Goal: Task Accomplishment & Management: Manage account settings

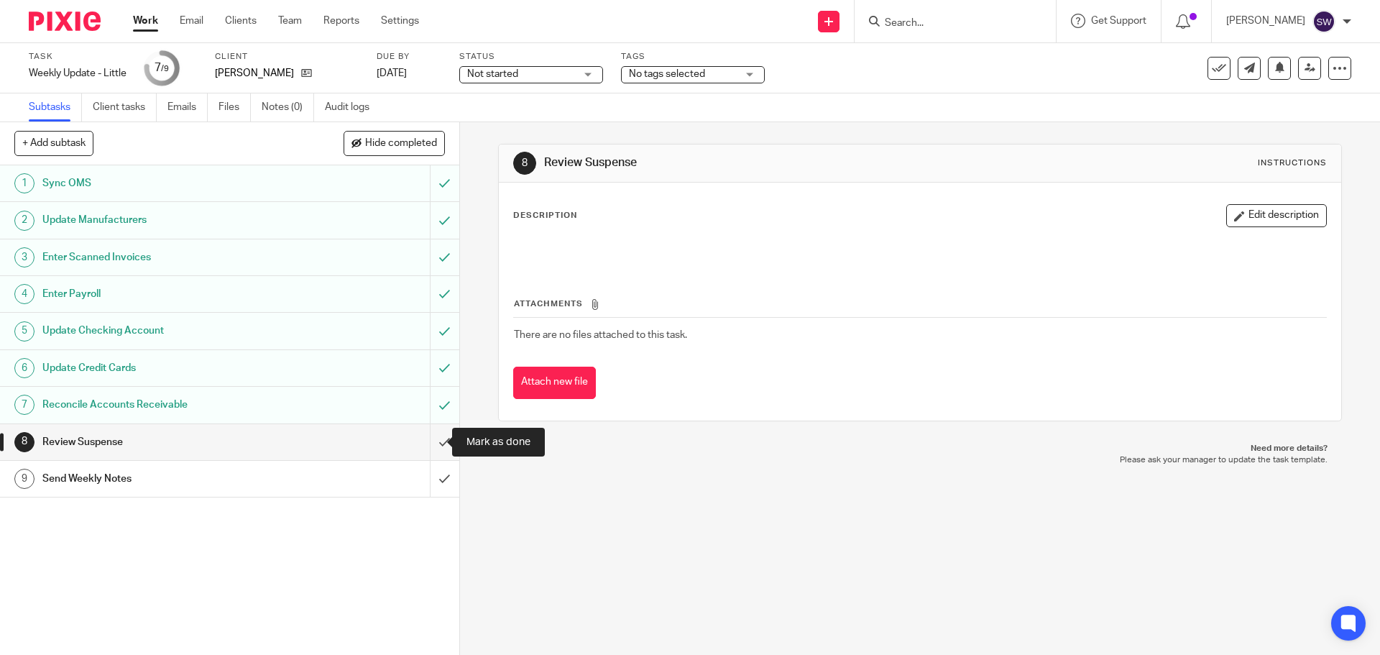
click at [426, 437] on input "submit" at bounding box center [229, 442] width 459 height 36
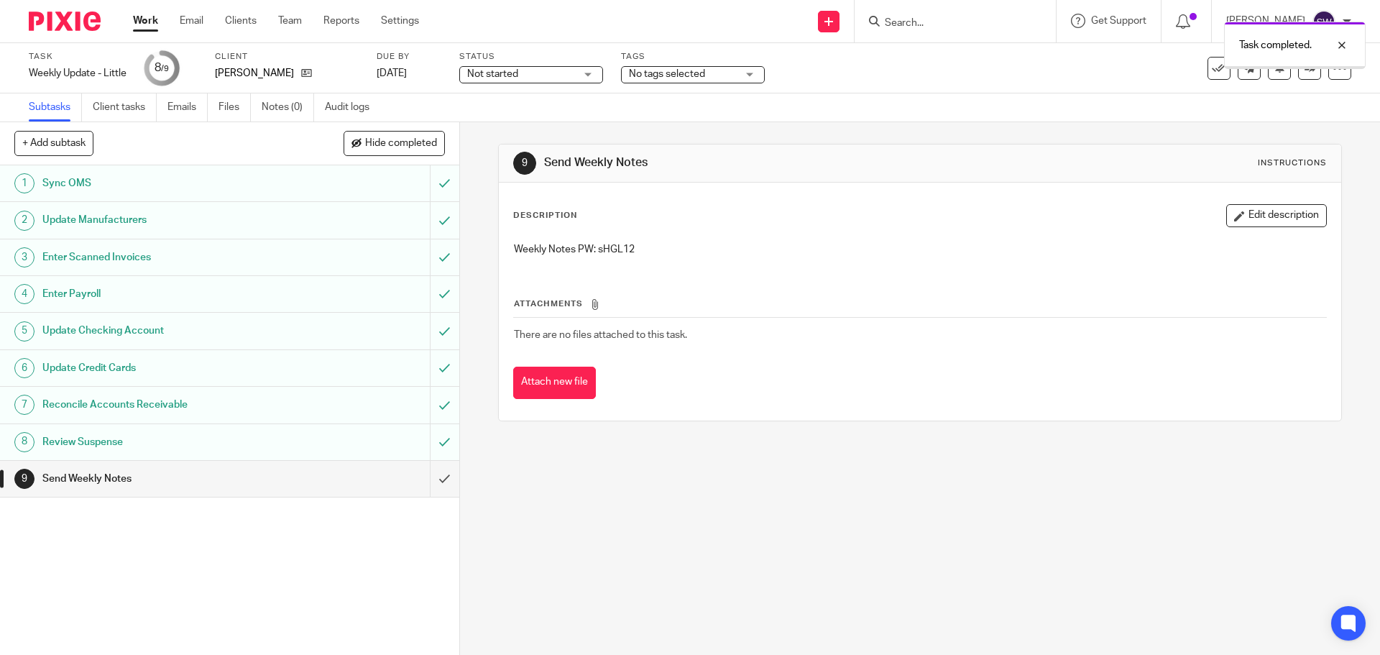
click at [608, 252] on p "Weekly Notes PW: sHGL12" at bounding box center [920, 249] width 812 height 14
copy p "sHGL12"
click at [427, 467] on input "submit" at bounding box center [229, 479] width 459 height 36
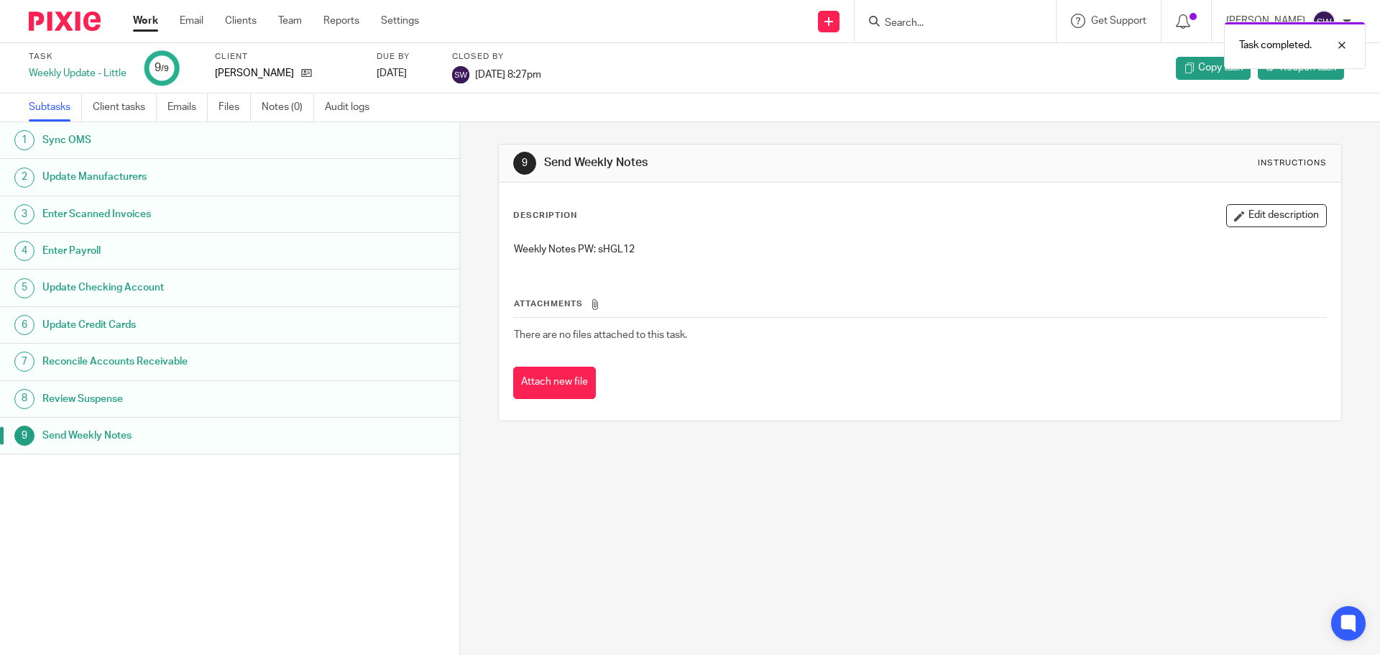
click at [139, 27] on link "Work" at bounding box center [145, 21] width 25 height 14
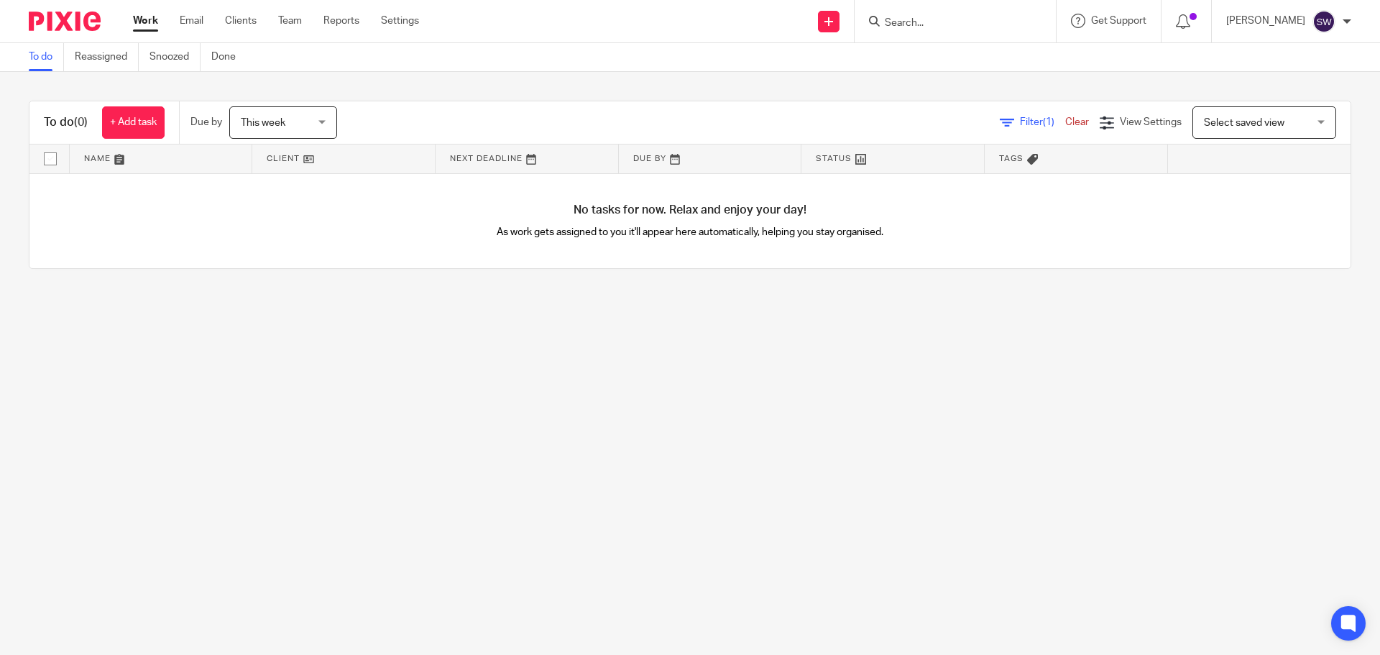
click at [288, 109] on span "This week" at bounding box center [279, 122] width 76 height 30
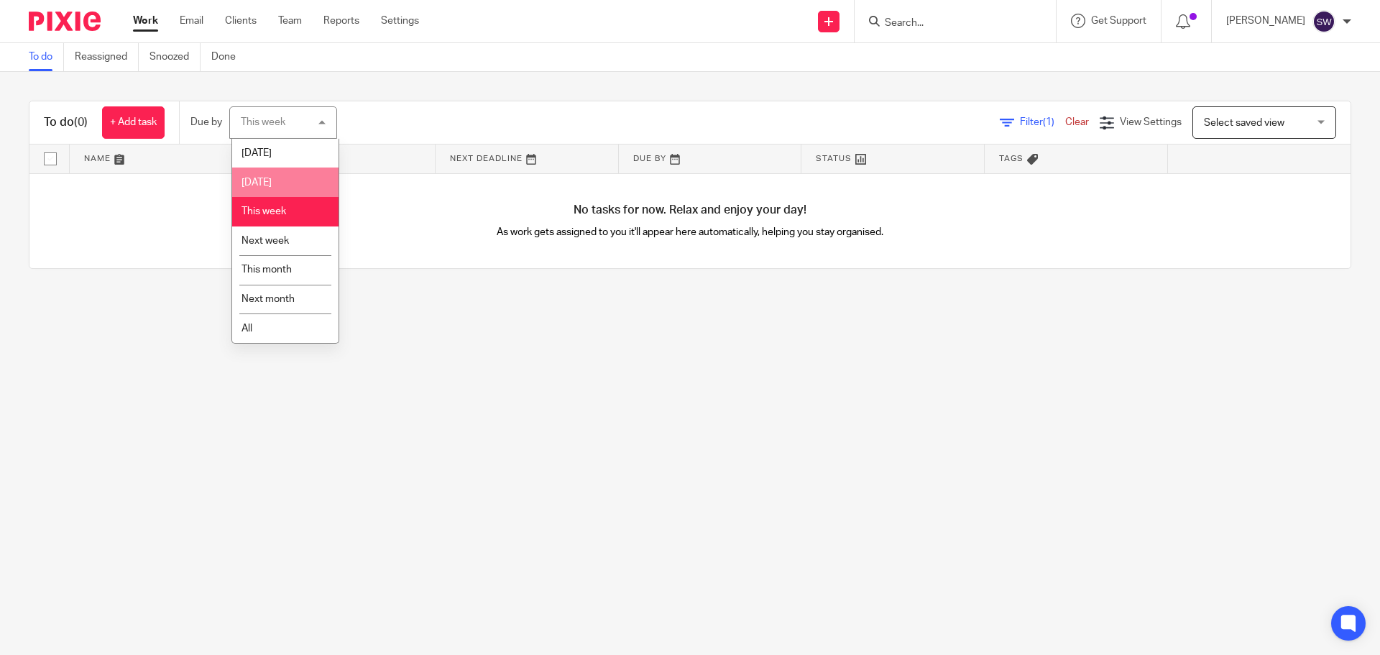
click at [291, 180] on li "Tomorrow" at bounding box center [285, 182] width 106 height 29
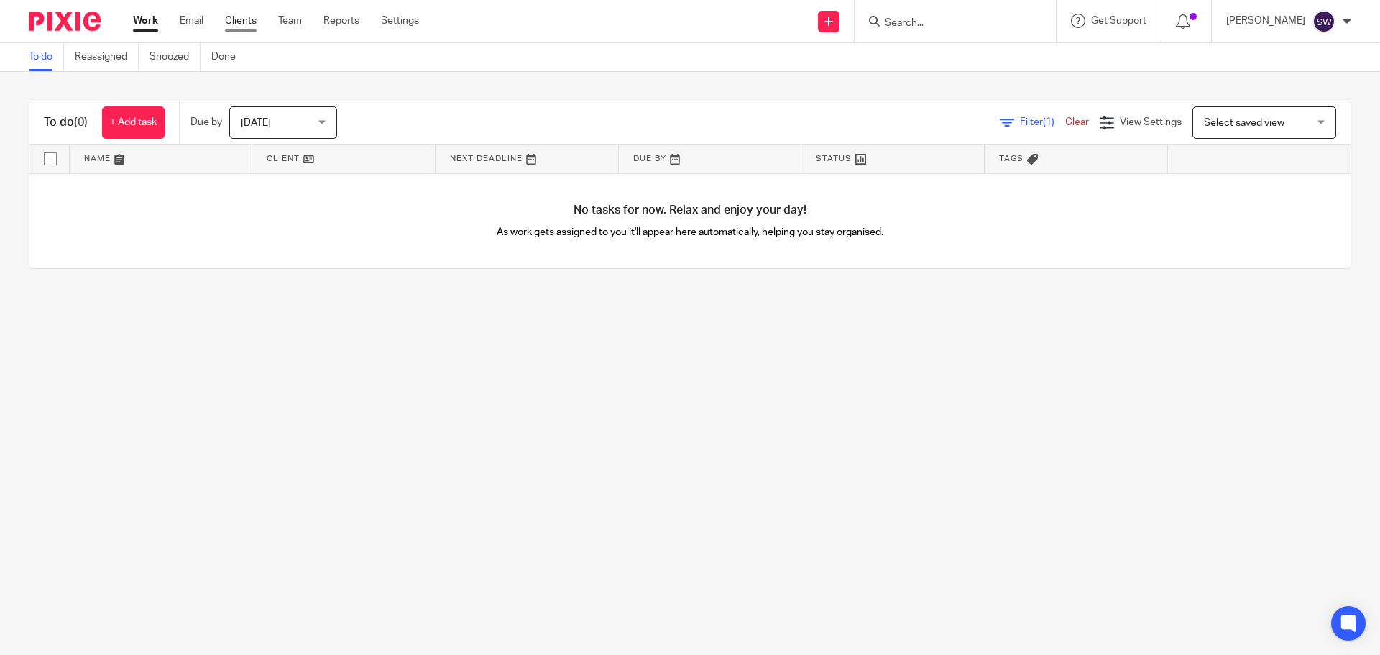
click at [226, 17] on link "Clients" at bounding box center [241, 21] width 32 height 14
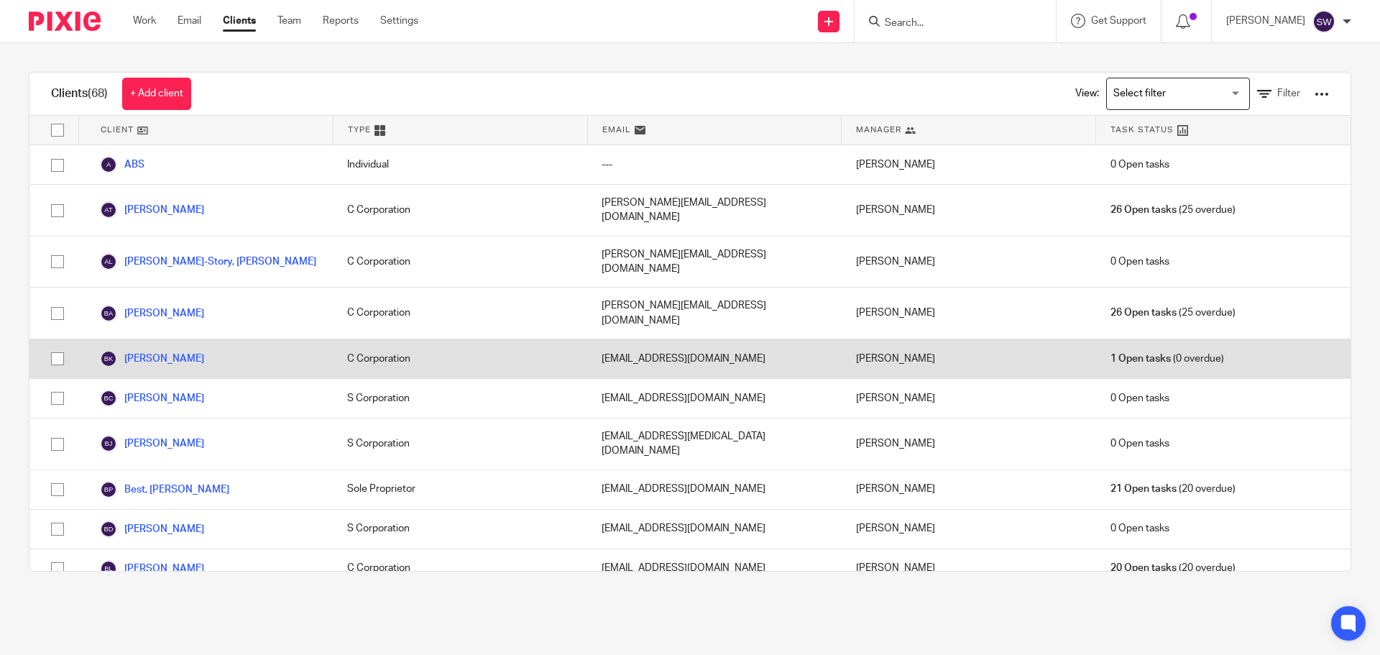
click at [190, 339] on div "Barlow, Kevin" at bounding box center [205, 358] width 255 height 39
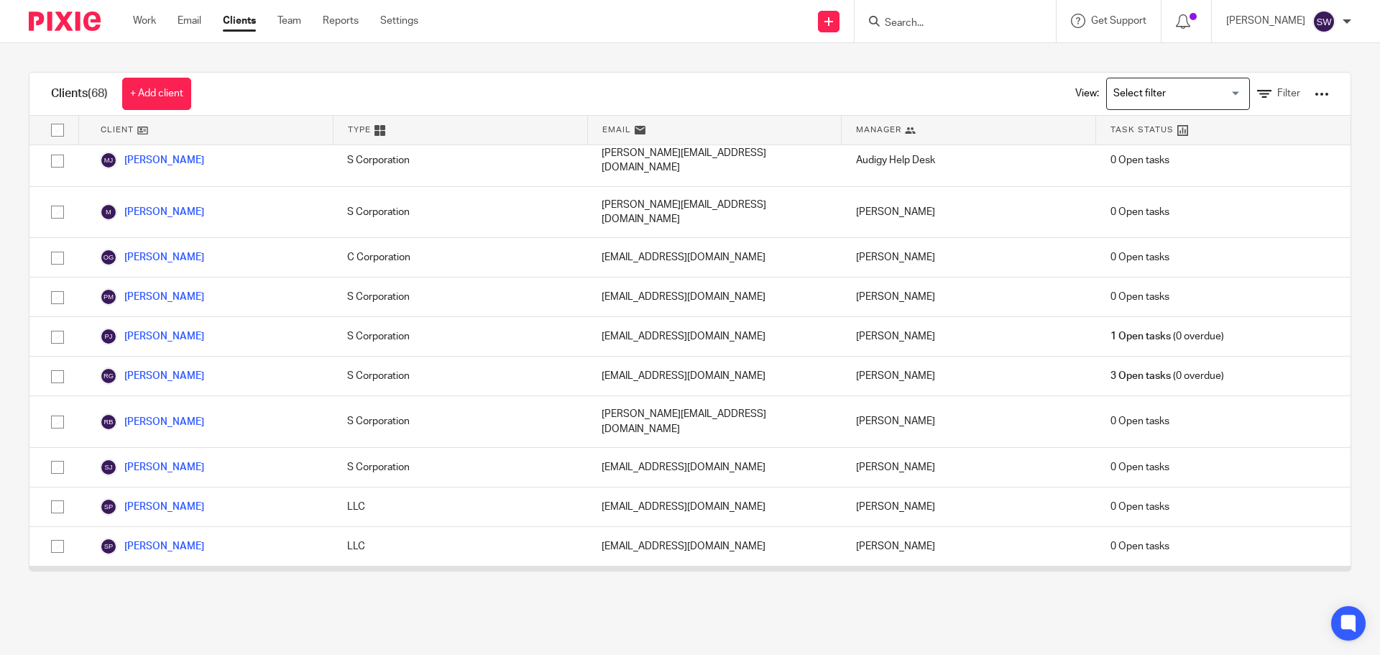
click at [204, 577] on link "[PERSON_NAME]" at bounding box center [152, 585] width 104 height 17
click at [204, 577] on link "Tackaberry, Leigh Ann" at bounding box center [152, 585] width 104 height 17
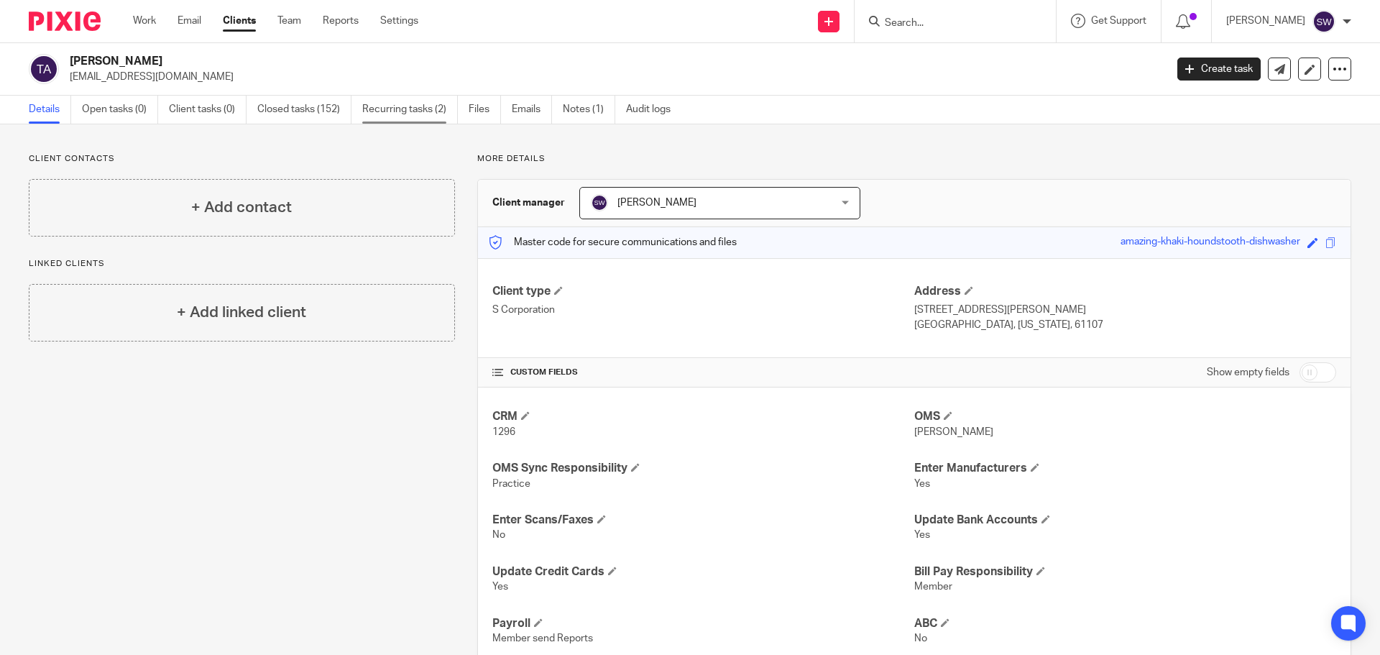
click at [375, 98] on link "Recurring tasks (2)" at bounding box center [410, 110] width 96 height 28
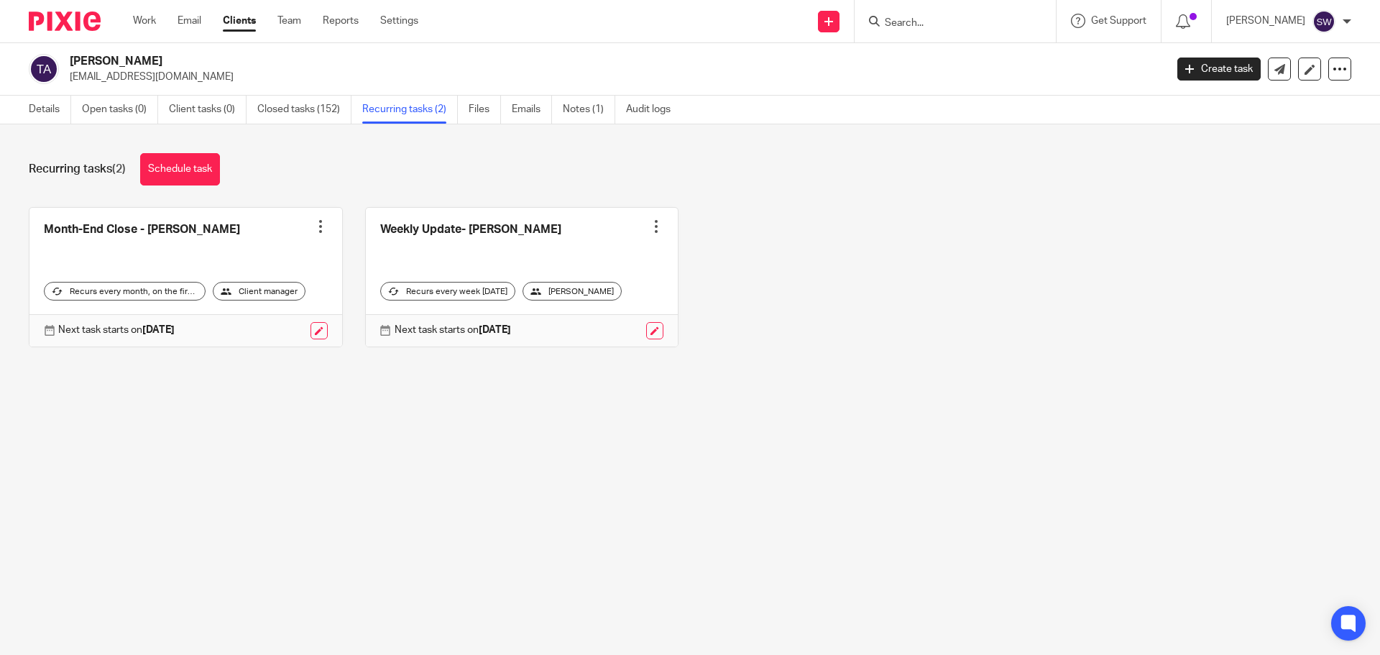
click at [451, 235] on link at bounding box center [522, 277] width 313 height 139
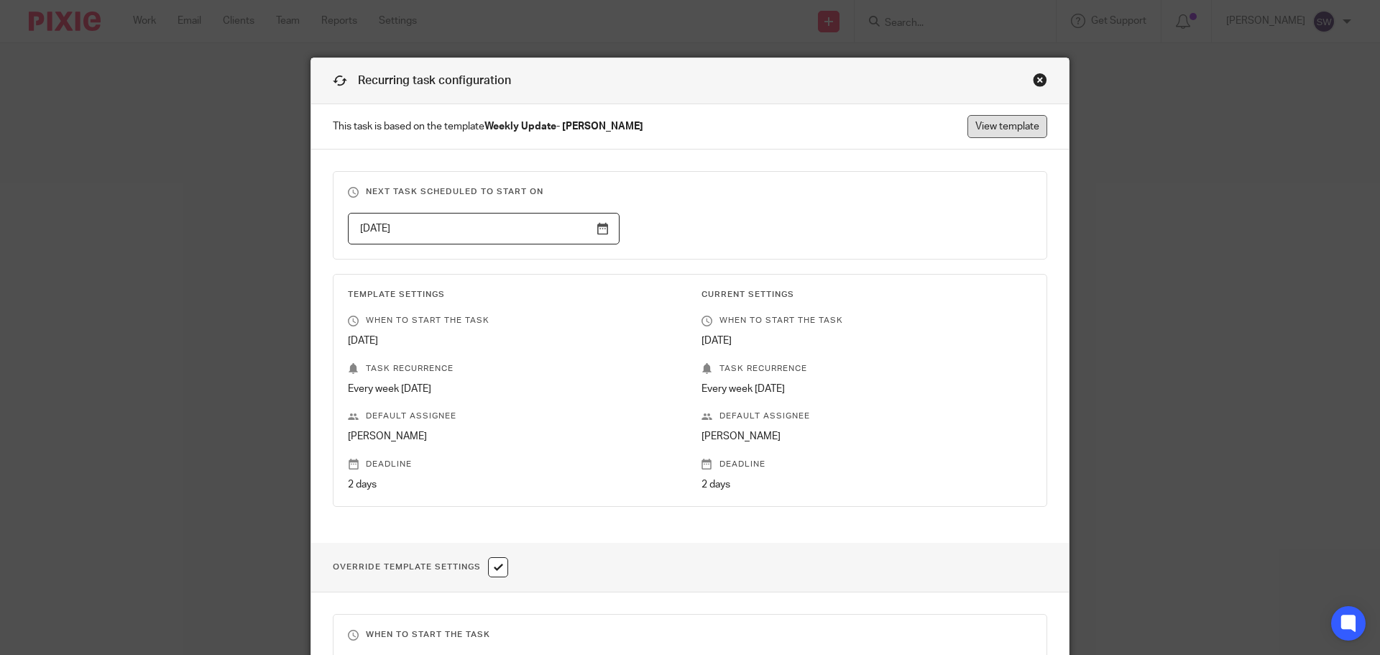
click at [999, 125] on link "View template" at bounding box center [1008, 126] width 80 height 23
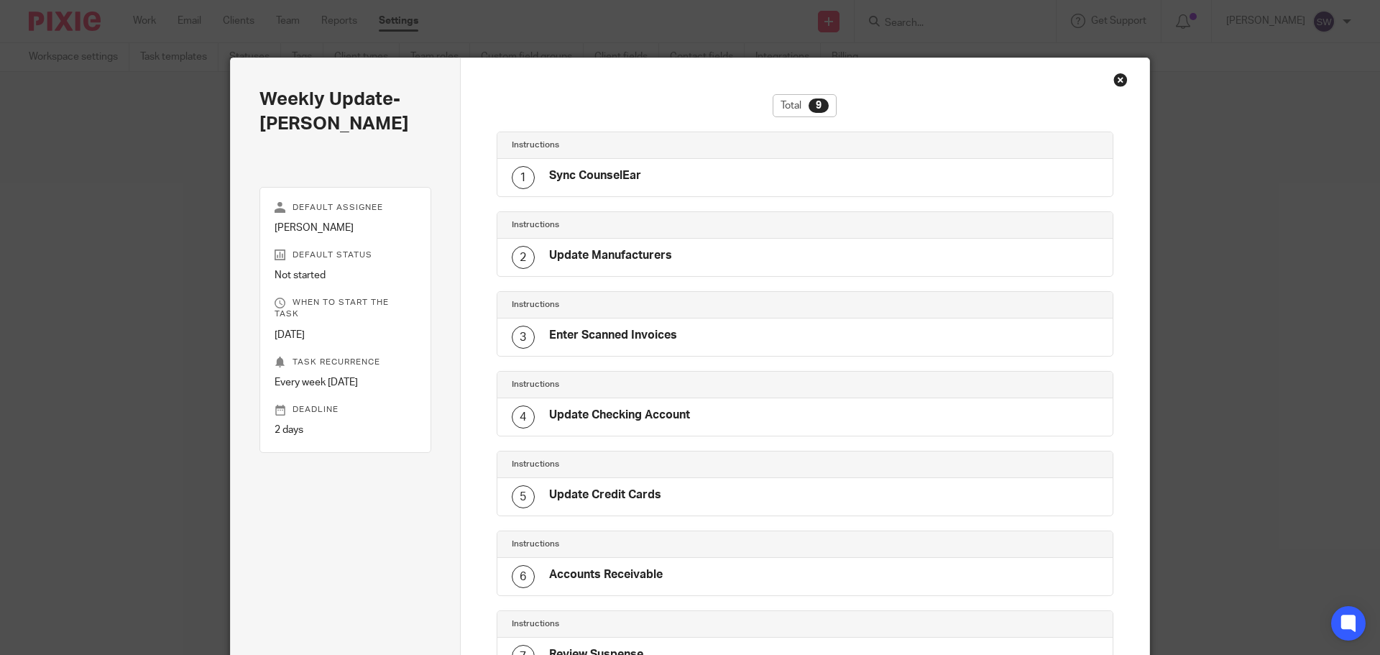
drag, startPoint x: 600, startPoint y: 177, endPoint x: 613, endPoint y: 159, distance: 21.7
click at [600, 177] on h4 "Sync CounselEar" at bounding box center [595, 175] width 92 height 15
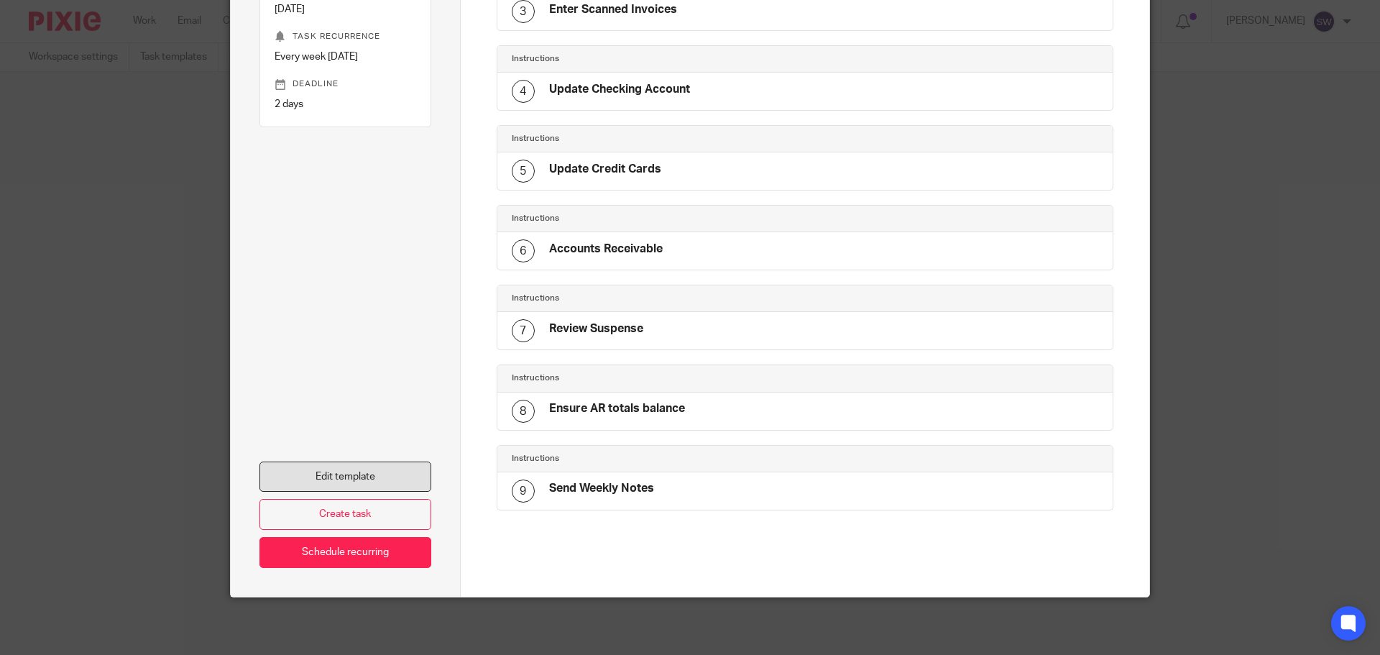
click at [392, 476] on link "Edit template" at bounding box center [346, 477] width 172 height 31
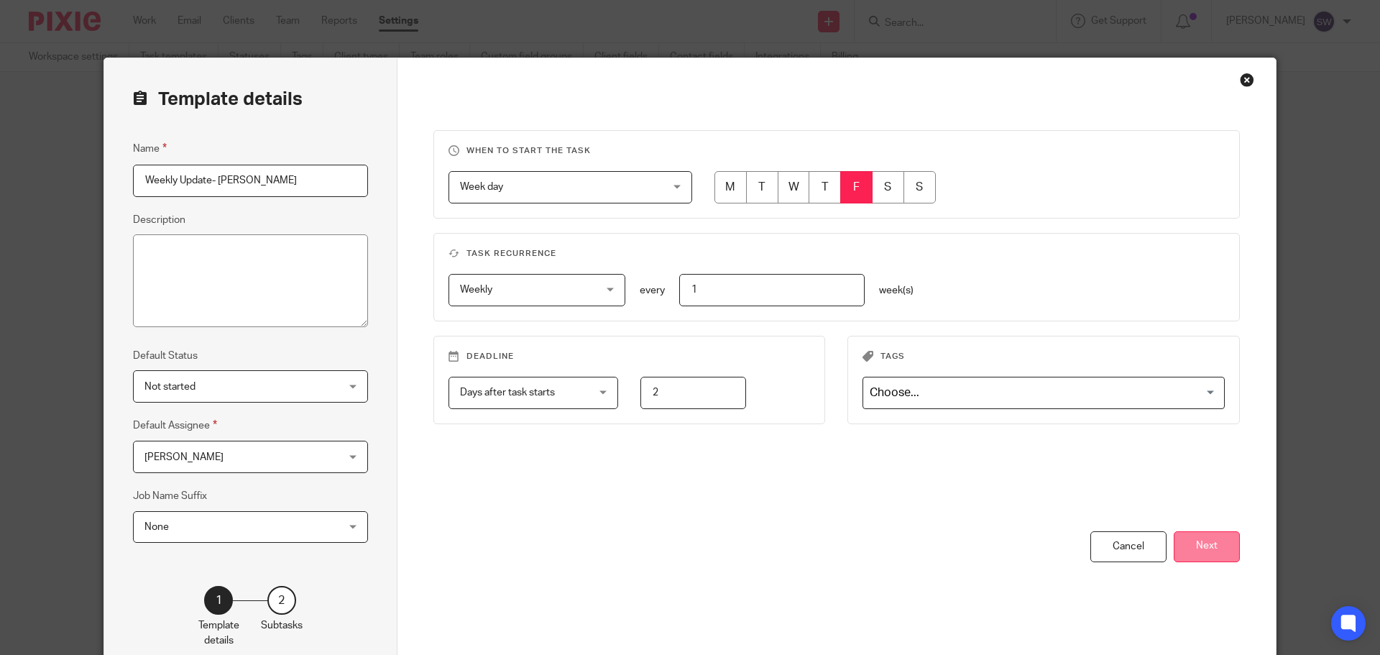
click at [1227, 554] on button "Next" at bounding box center [1207, 546] width 66 height 31
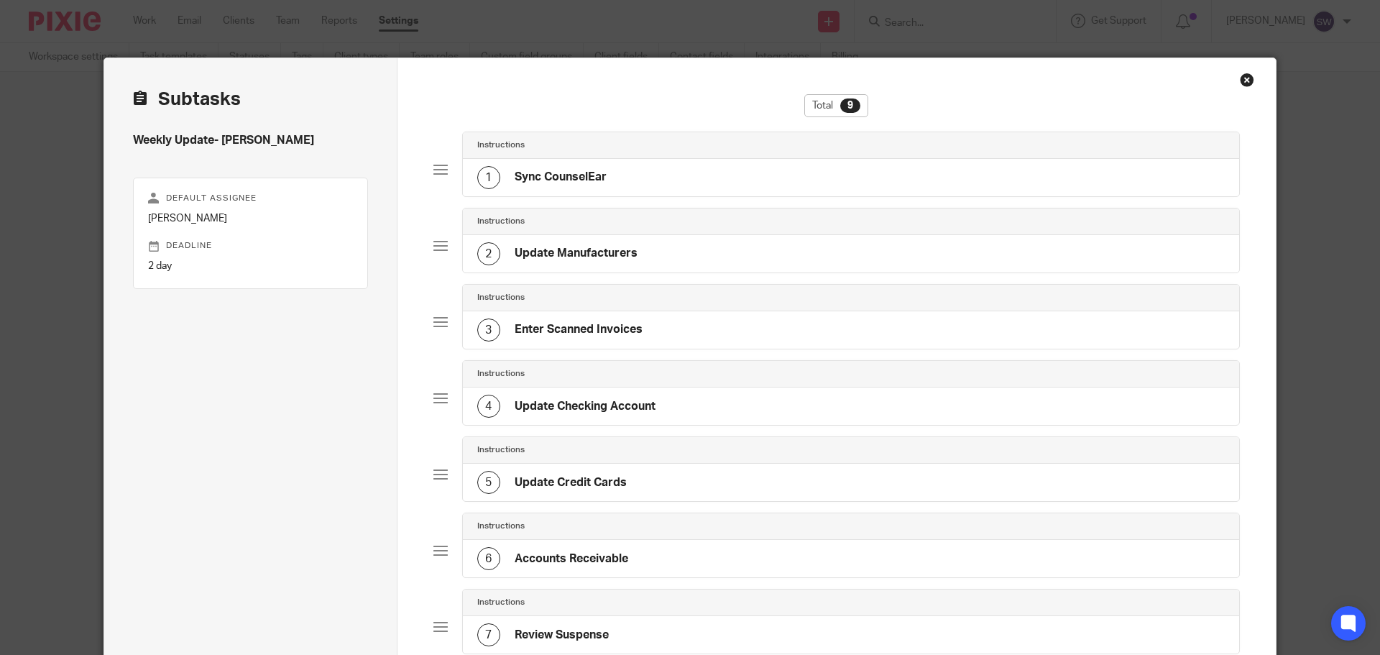
click at [682, 190] on div "1 Sync CounselEar" at bounding box center [851, 177] width 777 height 37
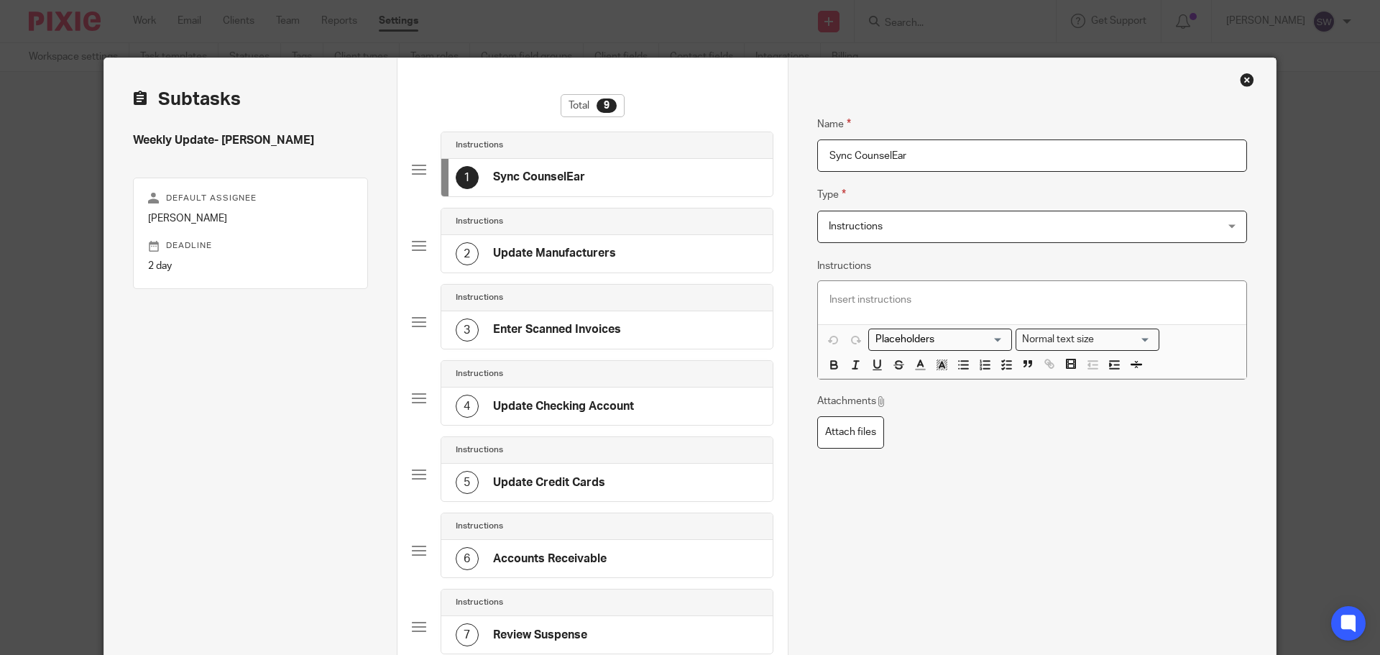
click at [608, 249] on h4 "Update Manufacturers" at bounding box center [554, 253] width 123 height 15
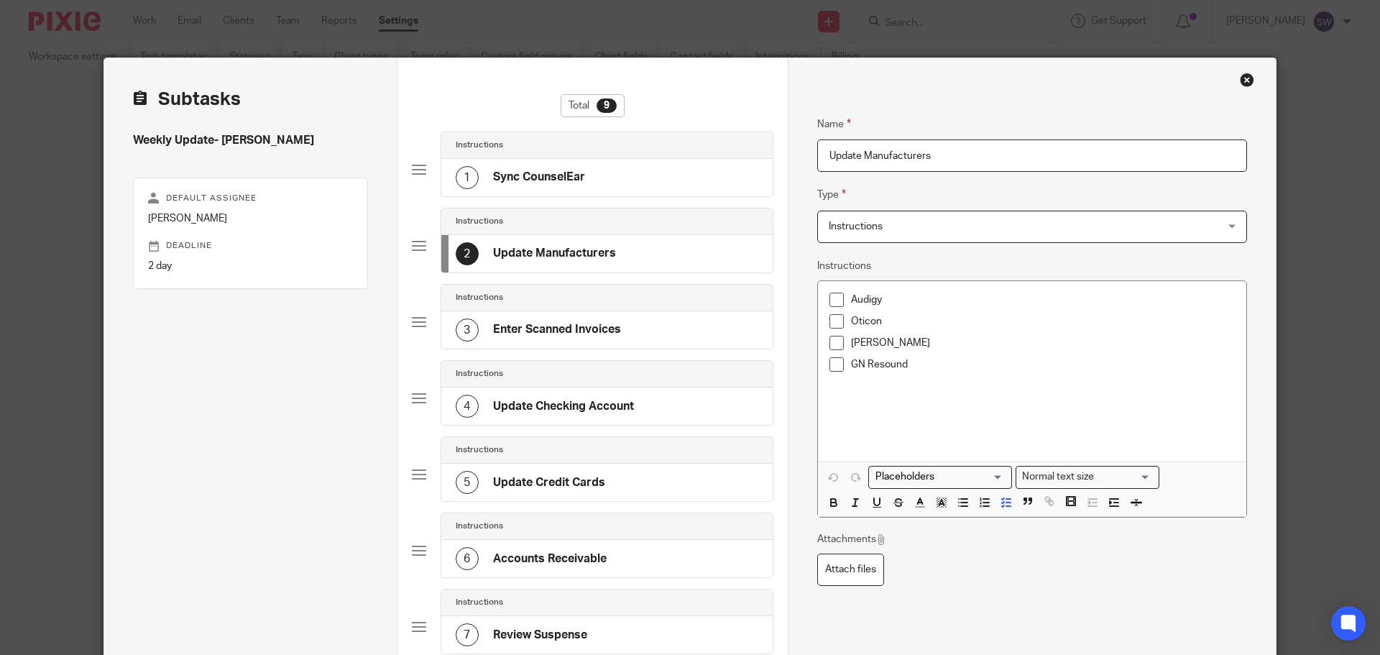
click at [831, 298] on span at bounding box center [837, 300] width 14 height 14
click at [605, 327] on h4 "Enter Scanned Invoices" at bounding box center [557, 329] width 128 height 15
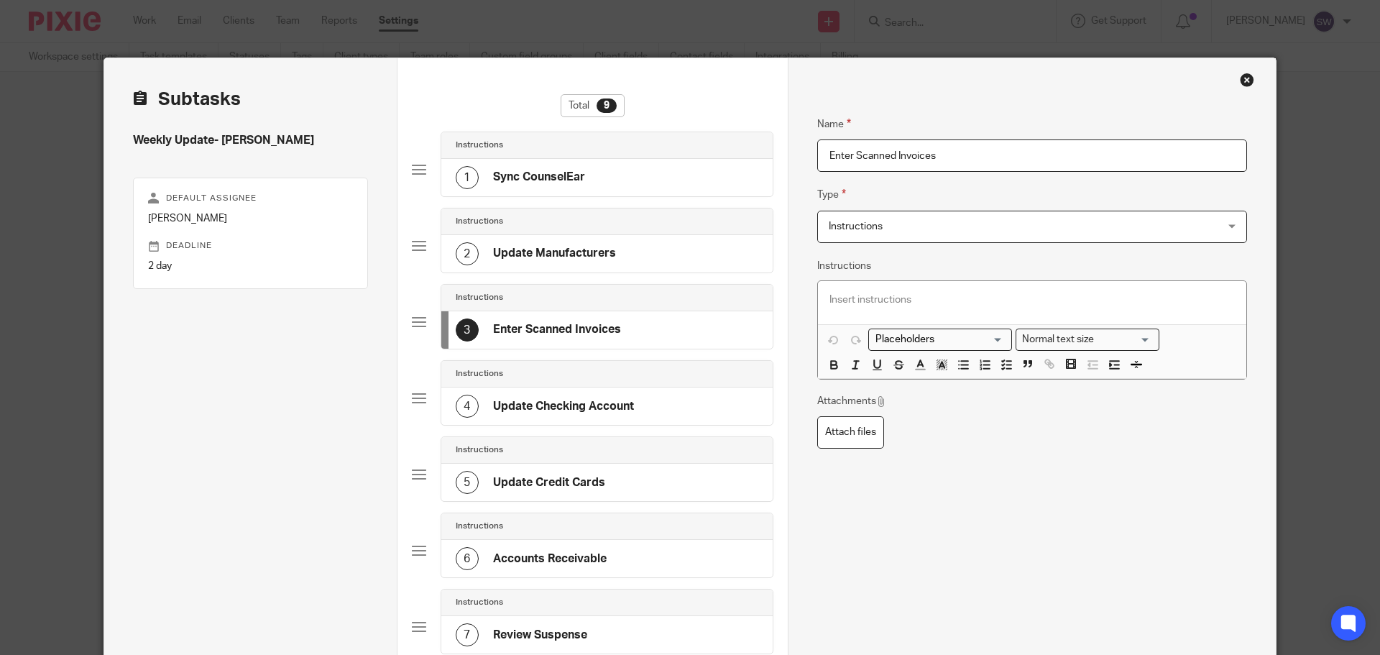
click at [623, 405] on h4 "Update Checking Account" at bounding box center [563, 406] width 141 height 15
click at [610, 480] on div "5 Update Credit Cards" at bounding box center [606, 482] width 331 height 37
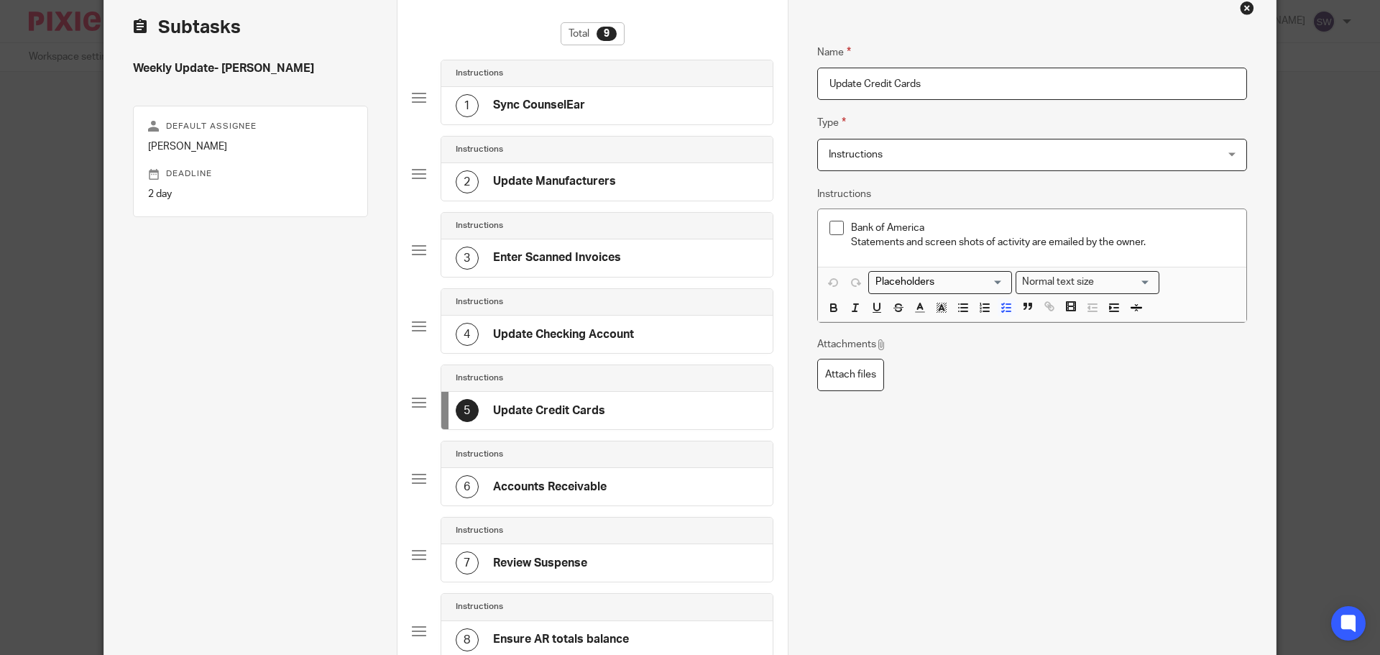
click at [615, 482] on div "6 Accounts Receivable" at bounding box center [606, 486] width 331 height 37
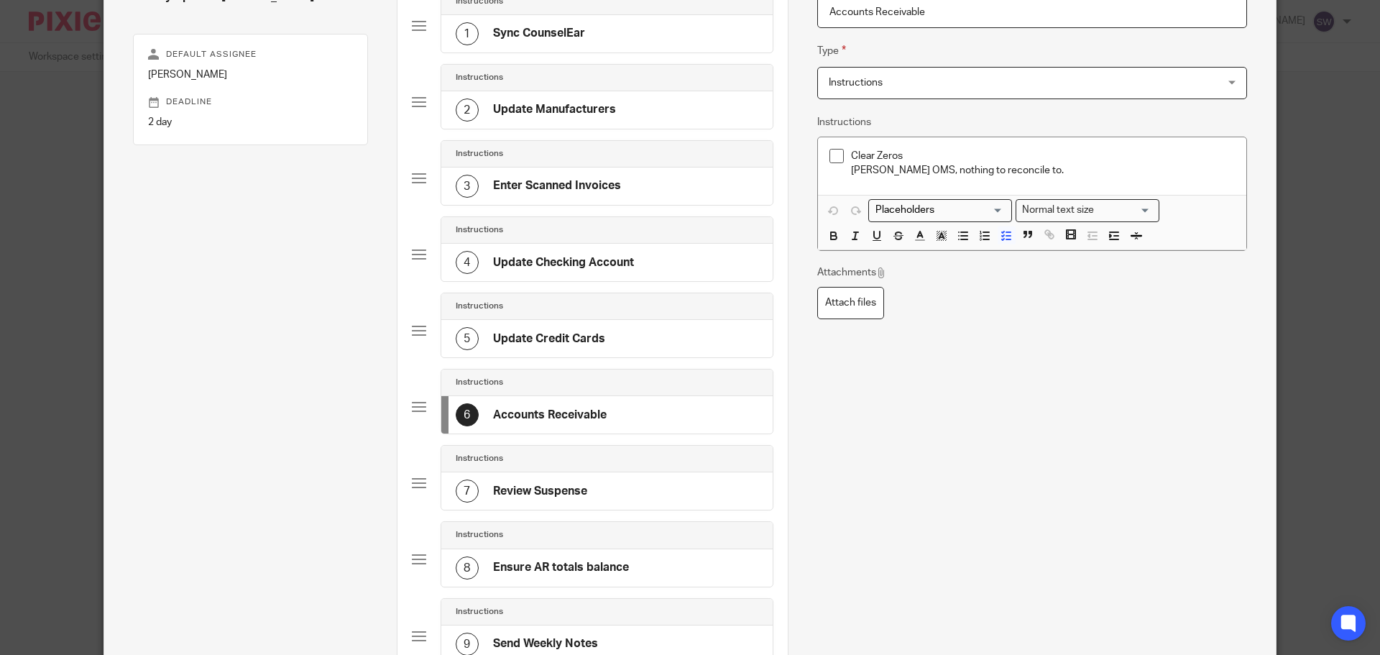
click at [615, 482] on div "7 Review Suspense" at bounding box center [606, 490] width 331 height 37
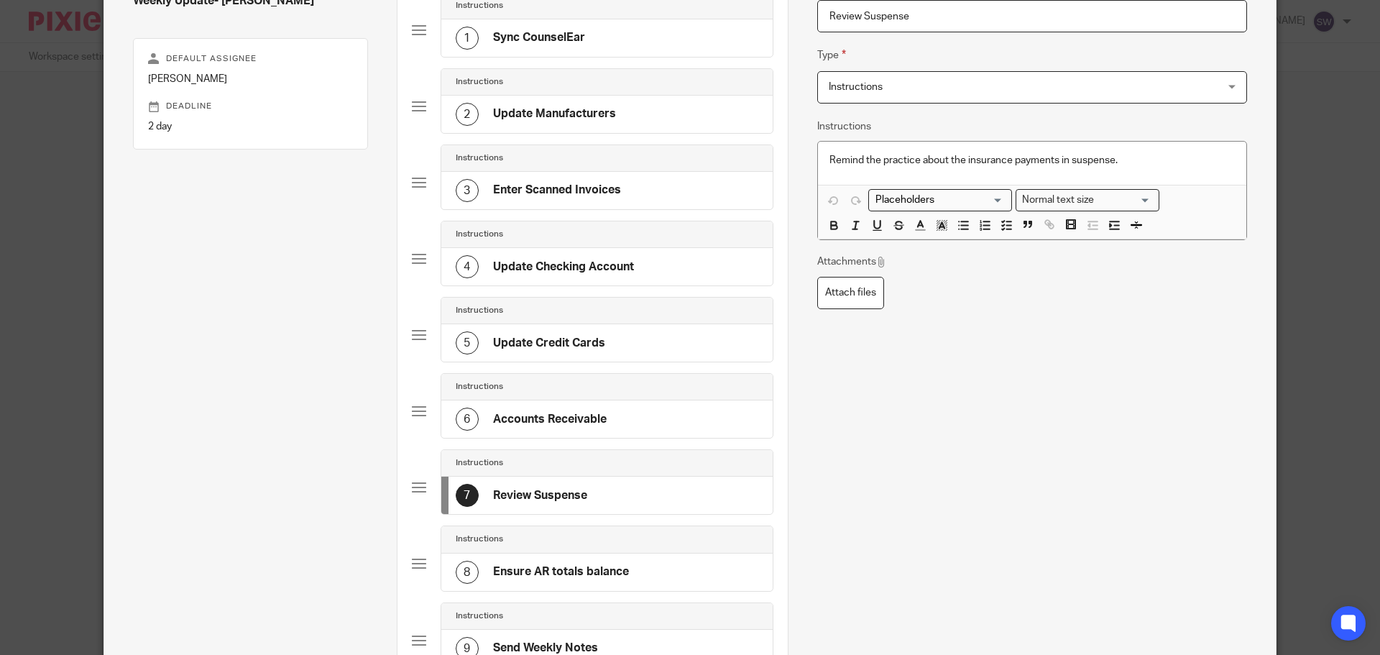
scroll to position [211, 0]
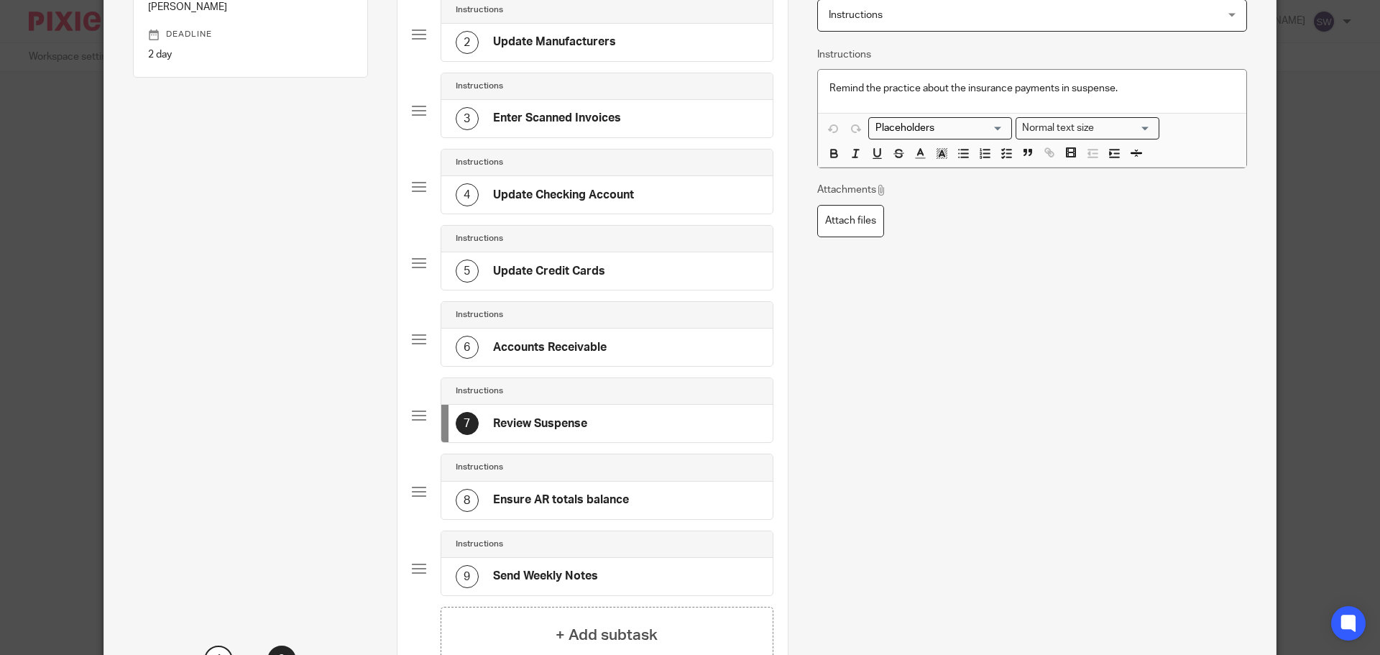
click at [657, 566] on div "9 Send Weekly Notes" at bounding box center [606, 576] width 331 height 37
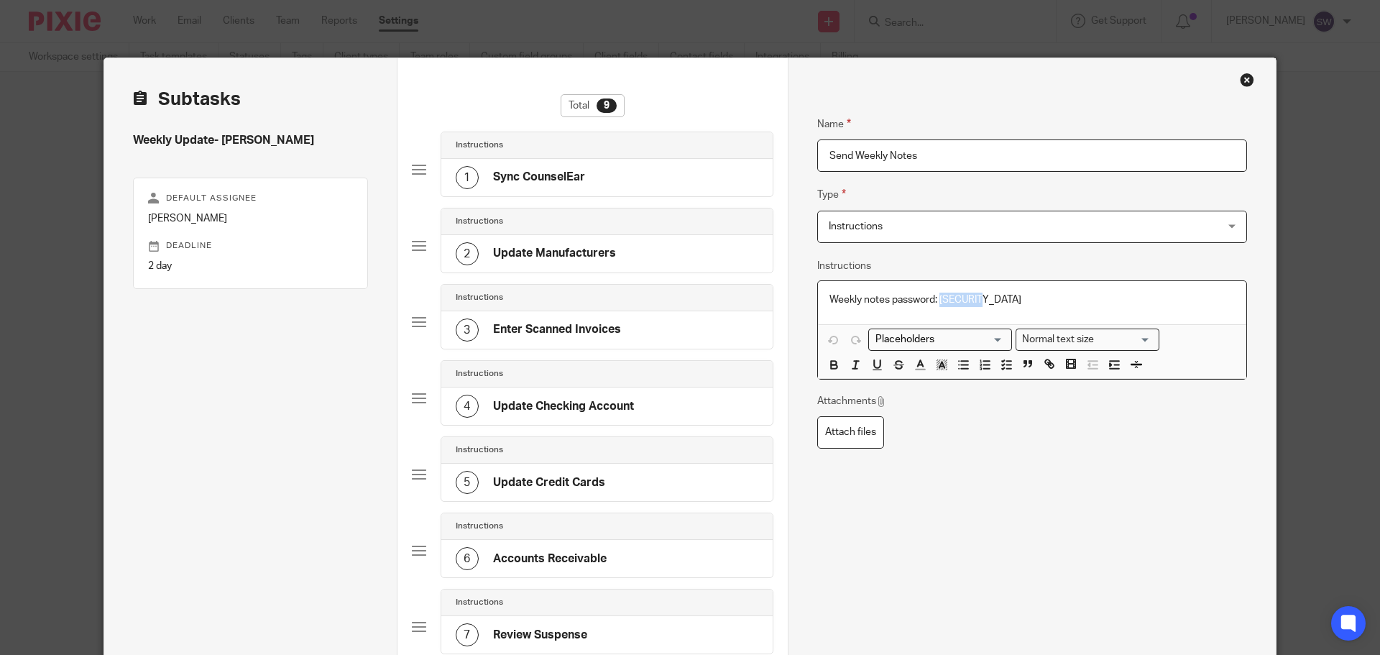
drag, startPoint x: 1011, startPoint y: 299, endPoint x: 937, endPoint y: 296, distance: 74.1
click at [937, 296] on p "Weekly notes password: 3Ln8gWIK" at bounding box center [1033, 300] width 406 height 14
copy p "3Ln8gWIK"
click at [1024, 459] on div "Name Send Weekly Notes Type Instructions Instructions Instructions Document sig…" at bounding box center [1032, 386] width 430 height 585
click at [1243, 83] on div "Close this dialog window" at bounding box center [1247, 80] width 14 height 14
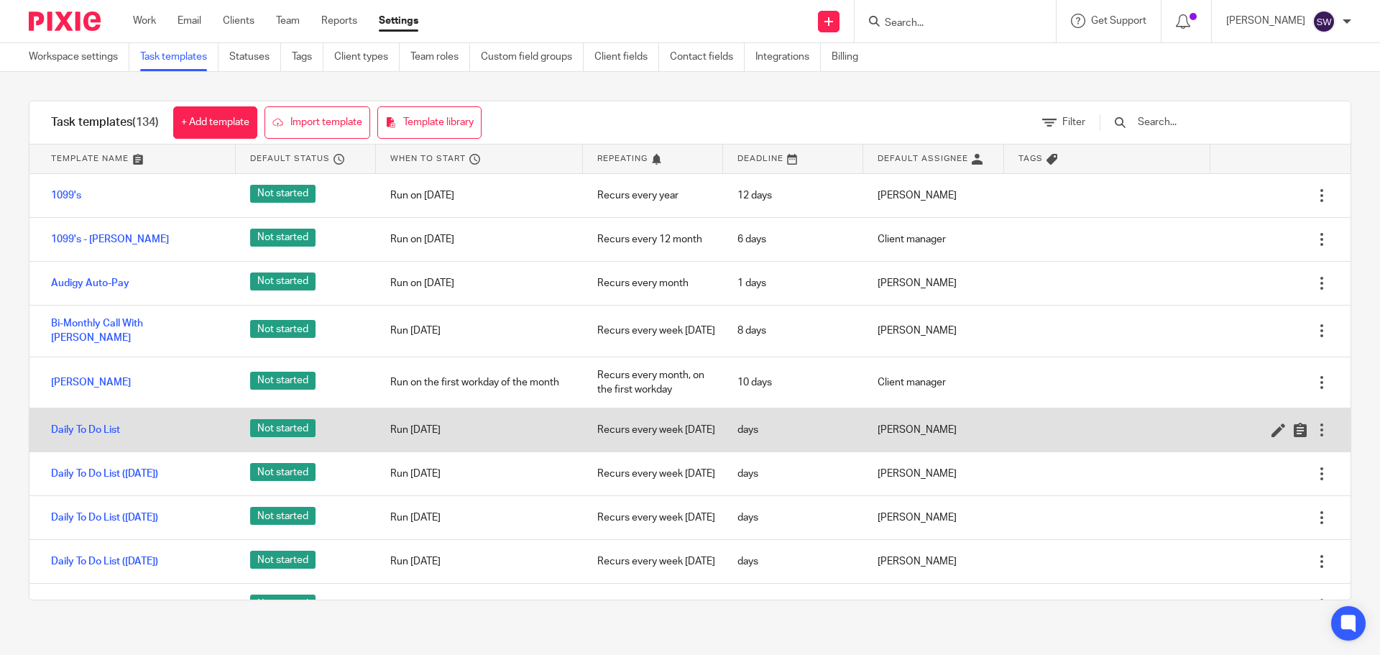
scroll to position [72, 0]
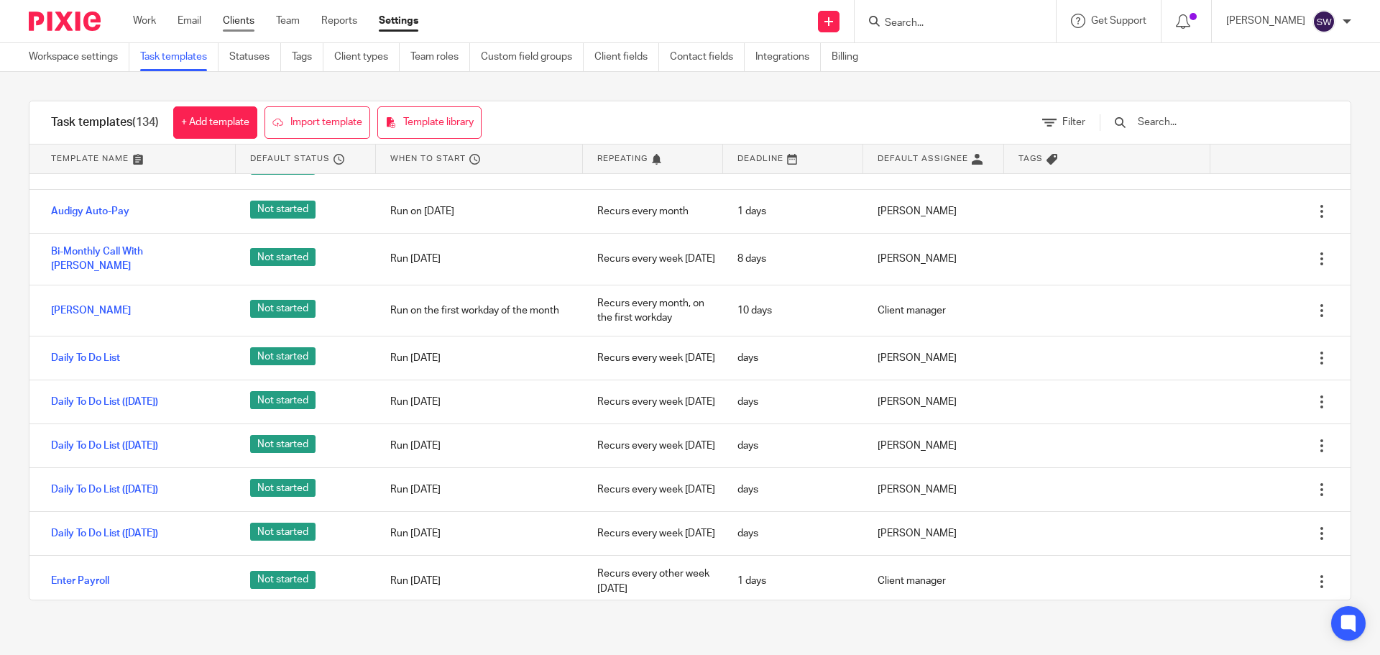
click at [226, 18] on link "Clients" at bounding box center [239, 21] width 32 height 14
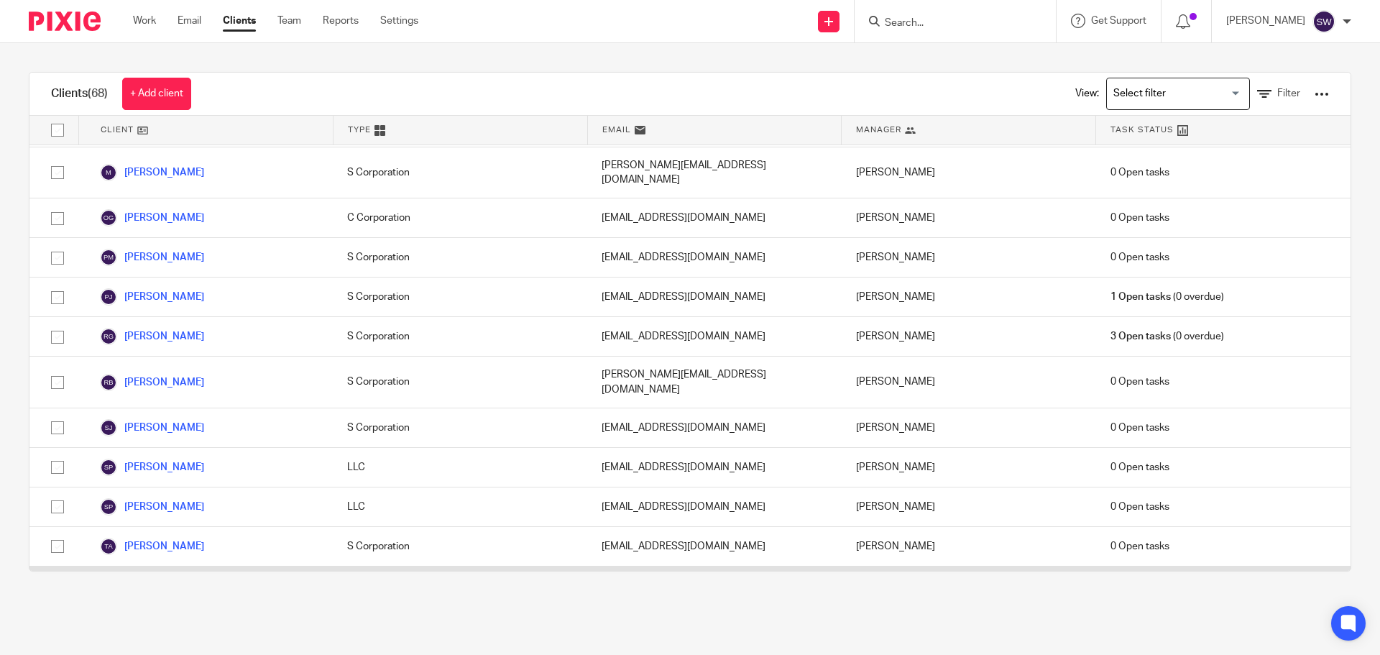
scroll to position [2013, 0]
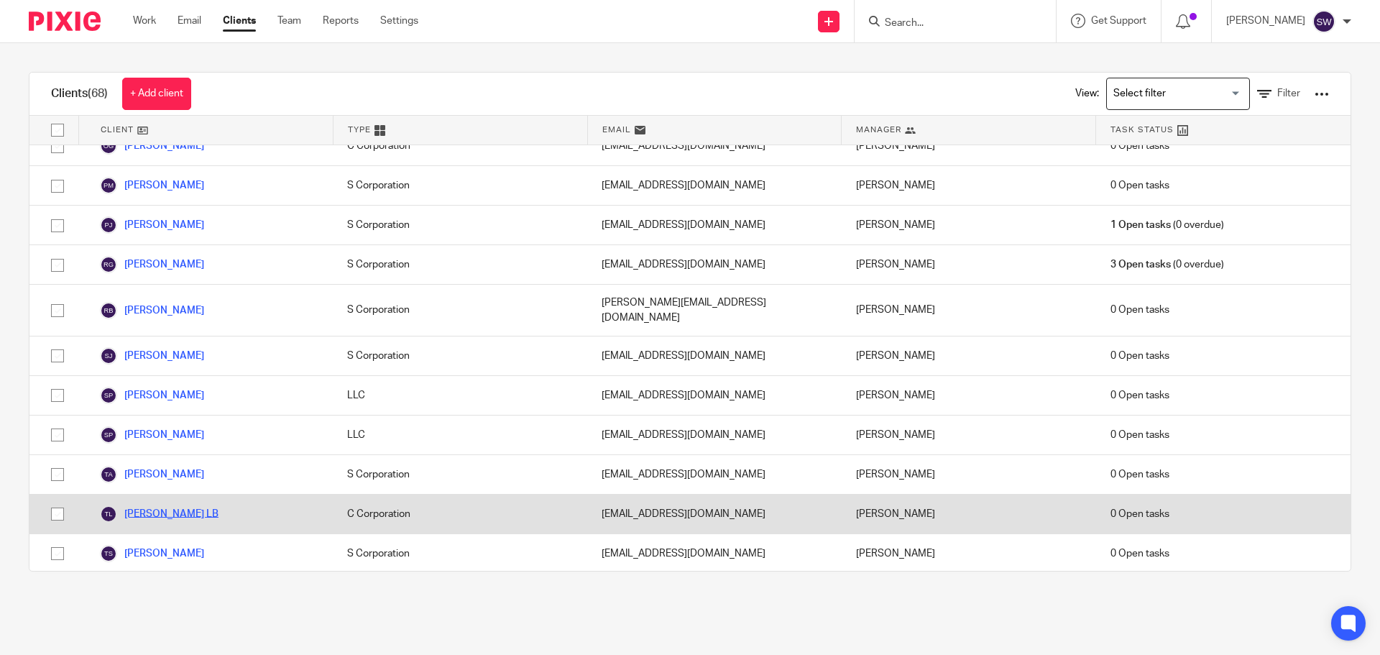
click at [219, 505] on link "[PERSON_NAME] LB" at bounding box center [159, 513] width 119 height 17
click at [219, 505] on link "Tackaberry, Leigh Ann LB" at bounding box center [159, 513] width 119 height 17
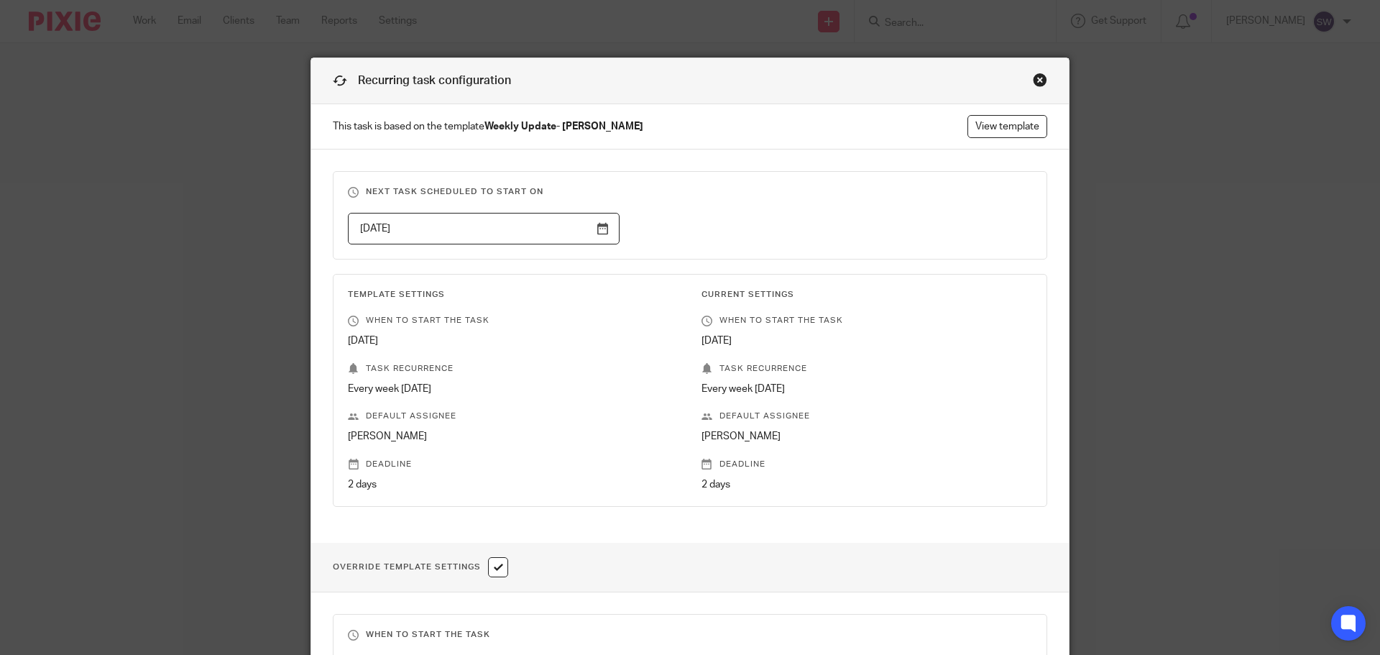
click at [1040, 81] on div "Close this dialog window" at bounding box center [1040, 80] width 14 height 14
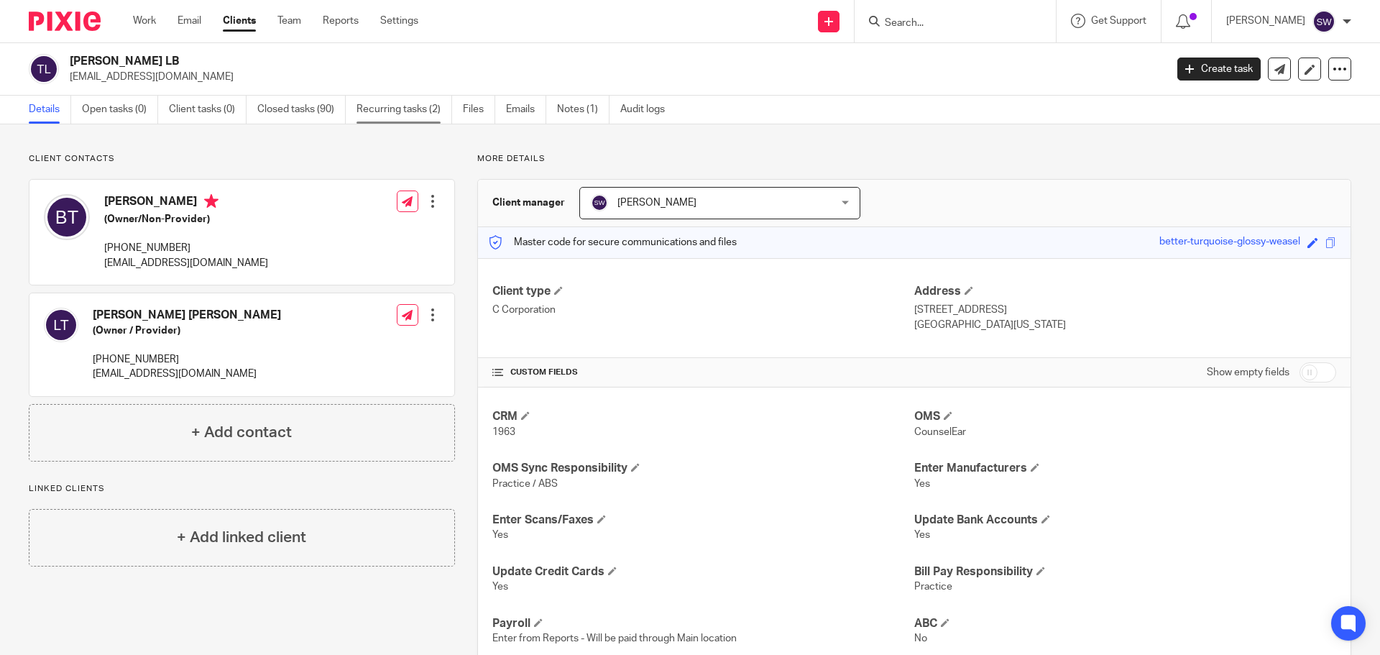
click at [413, 105] on link "Recurring tasks (2)" at bounding box center [405, 110] width 96 height 28
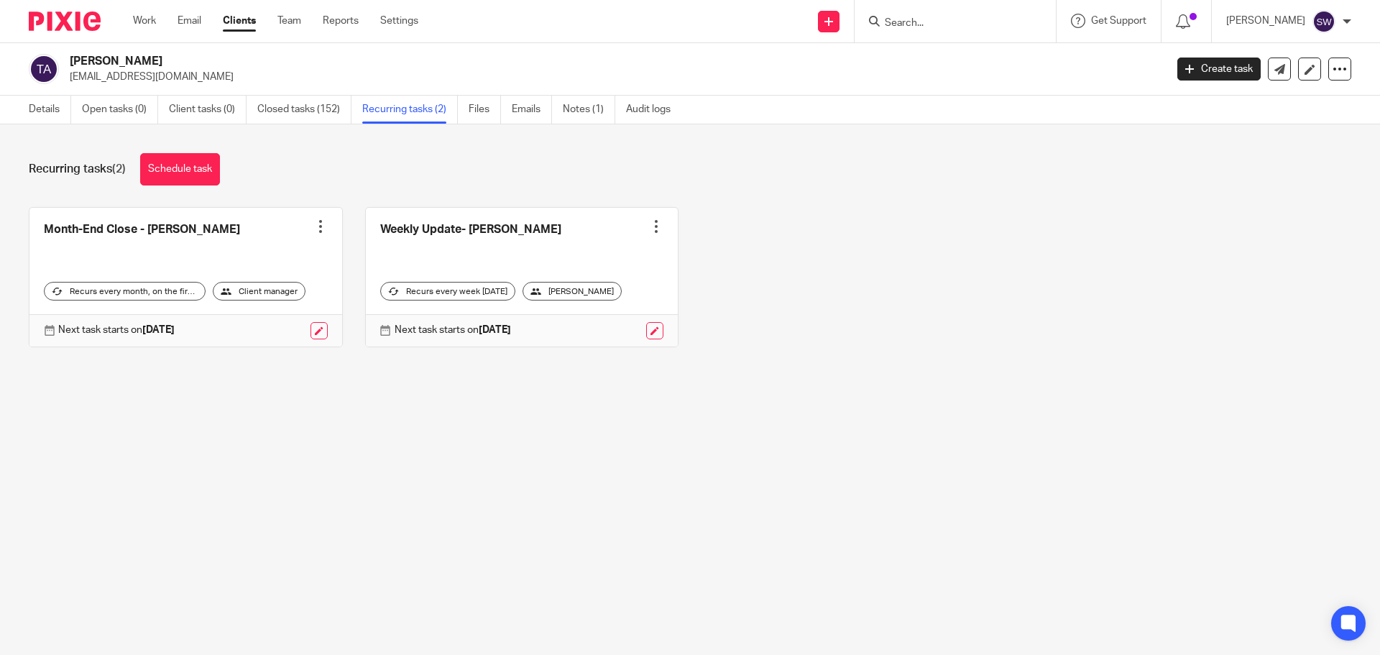
click at [234, 22] on link "Clients" at bounding box center [239, 21] width 33 height 14
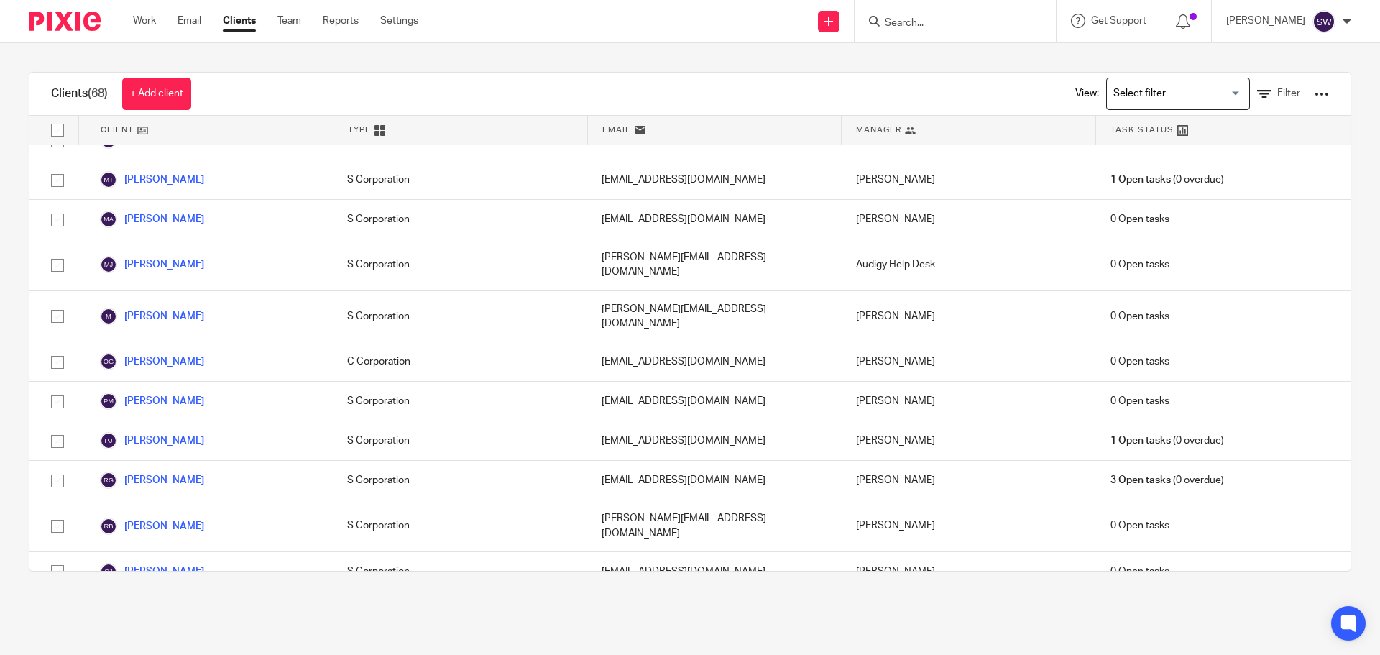
scroll to position [2085, 0]
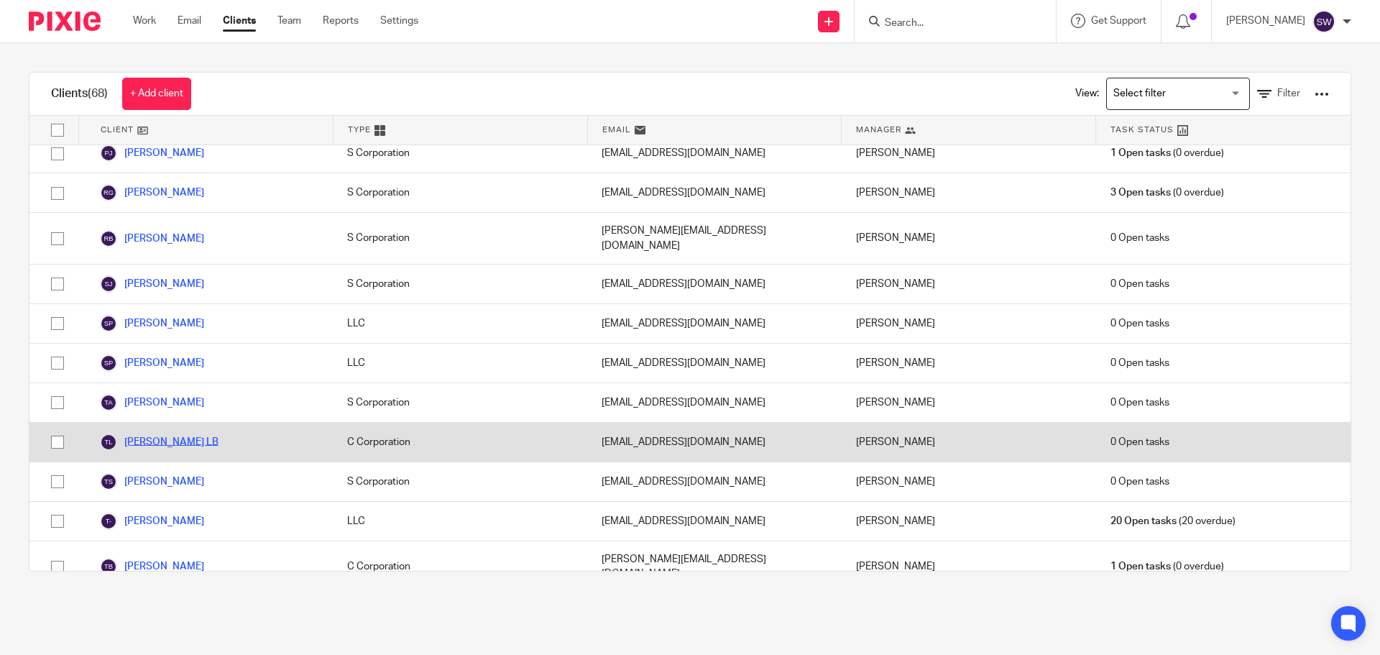
click at [219, 434] on link "[PERSON_NAME] LB" at bounding box center [159, 442] width 119 height 17
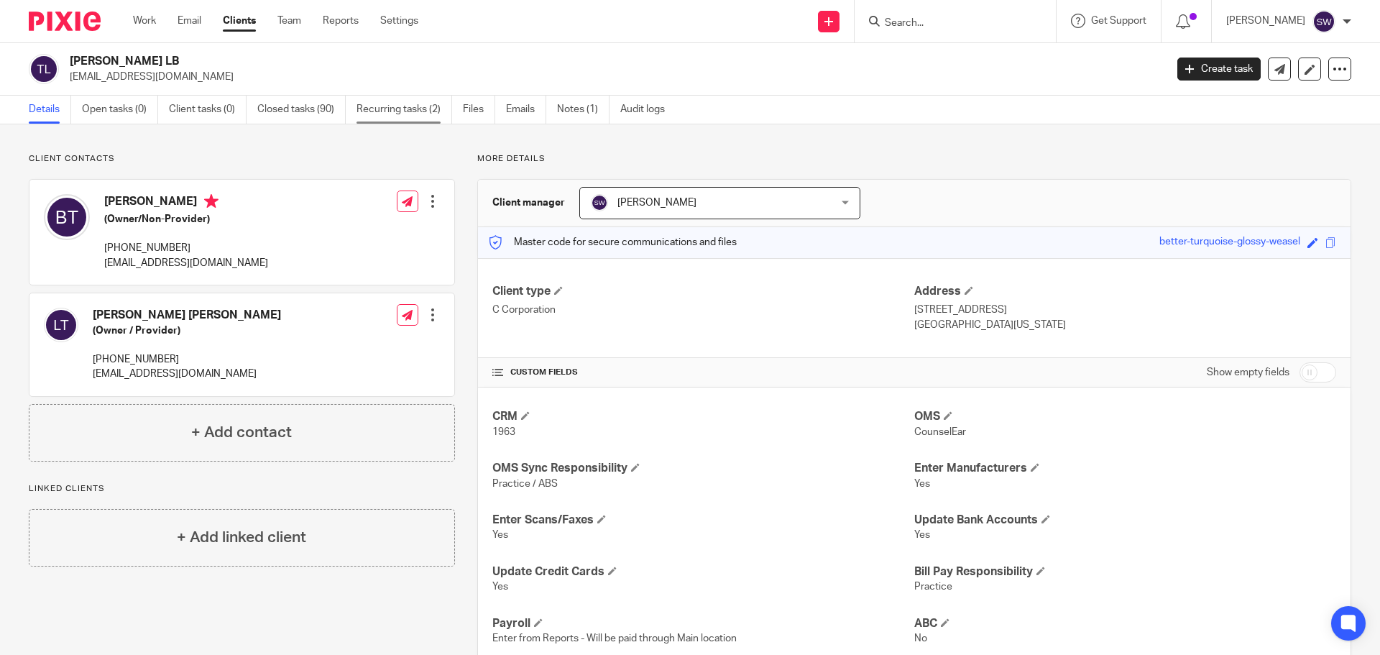
click at [390, 101] on link "Recurring tasks (2)" at bounding box center [405, 110] width 96 height 28
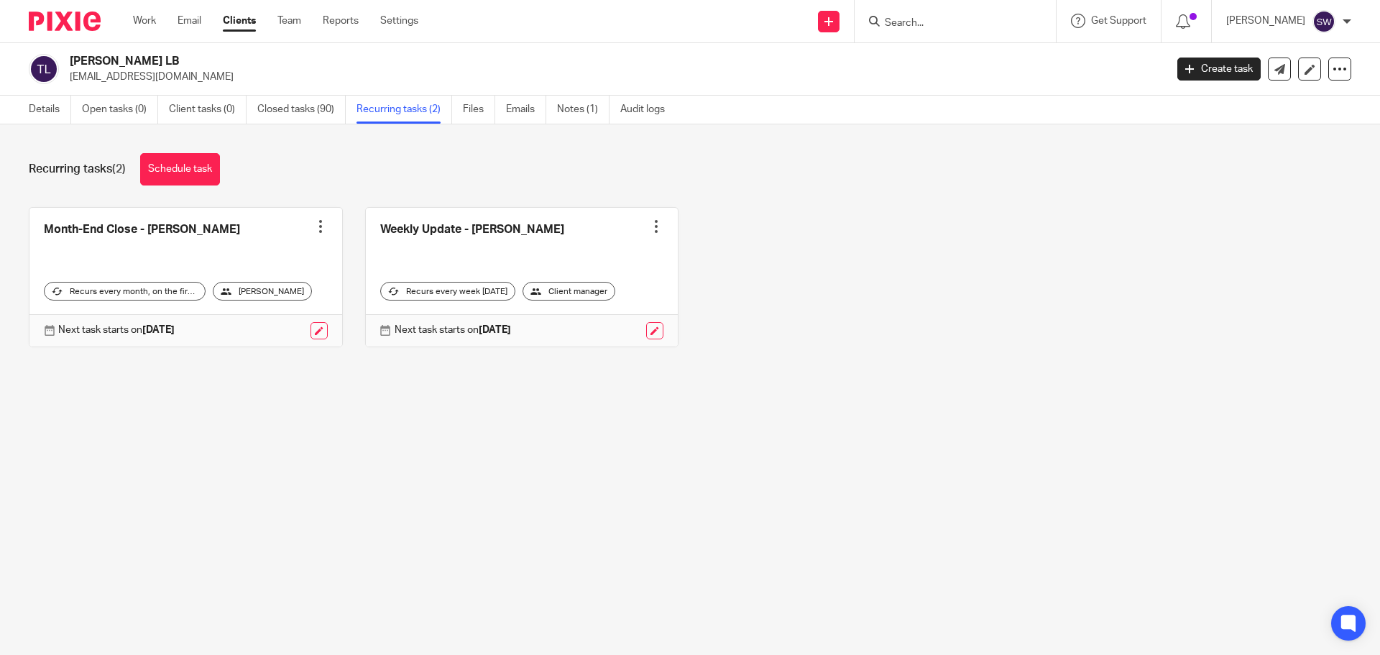
click at [555, 230] on link at bounding box center [522, 277] width 313 height 139
click at [459, 238] on link at bounding box center [522, 277] width 313 height 139
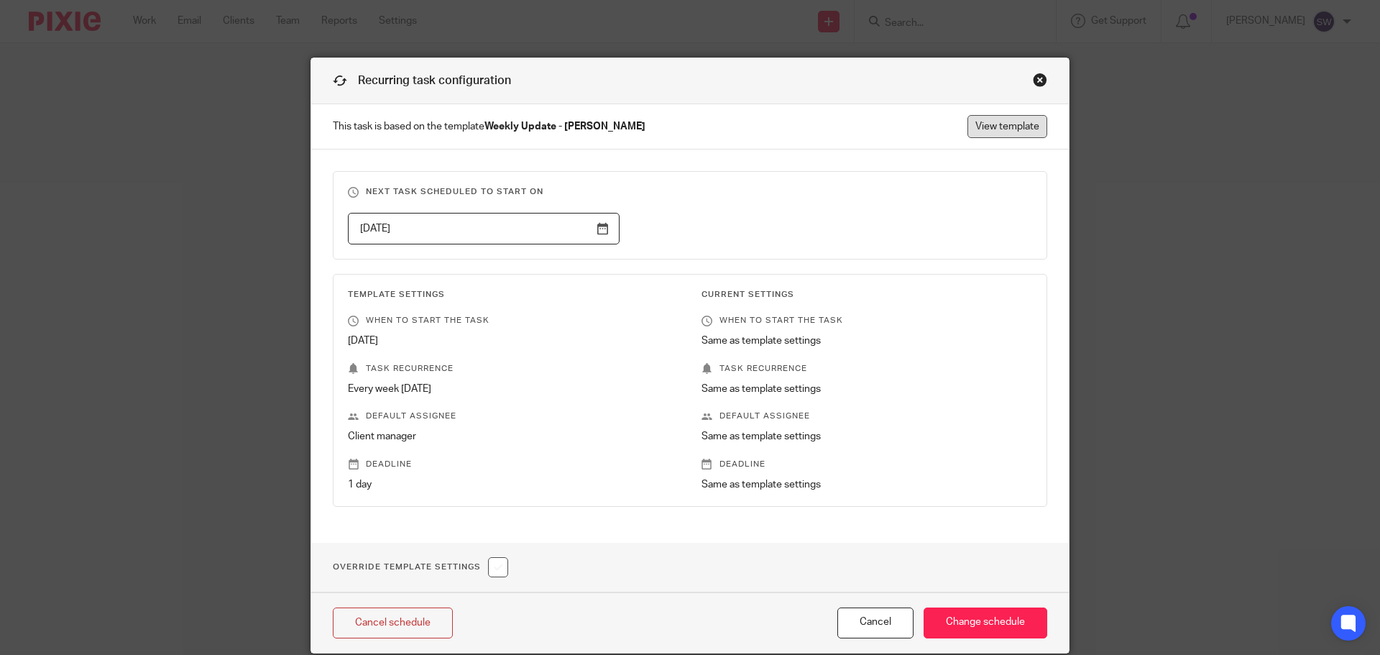
click at [1012, 130] on link "View template" at bounding box center [1008, 126] width 80 height 23
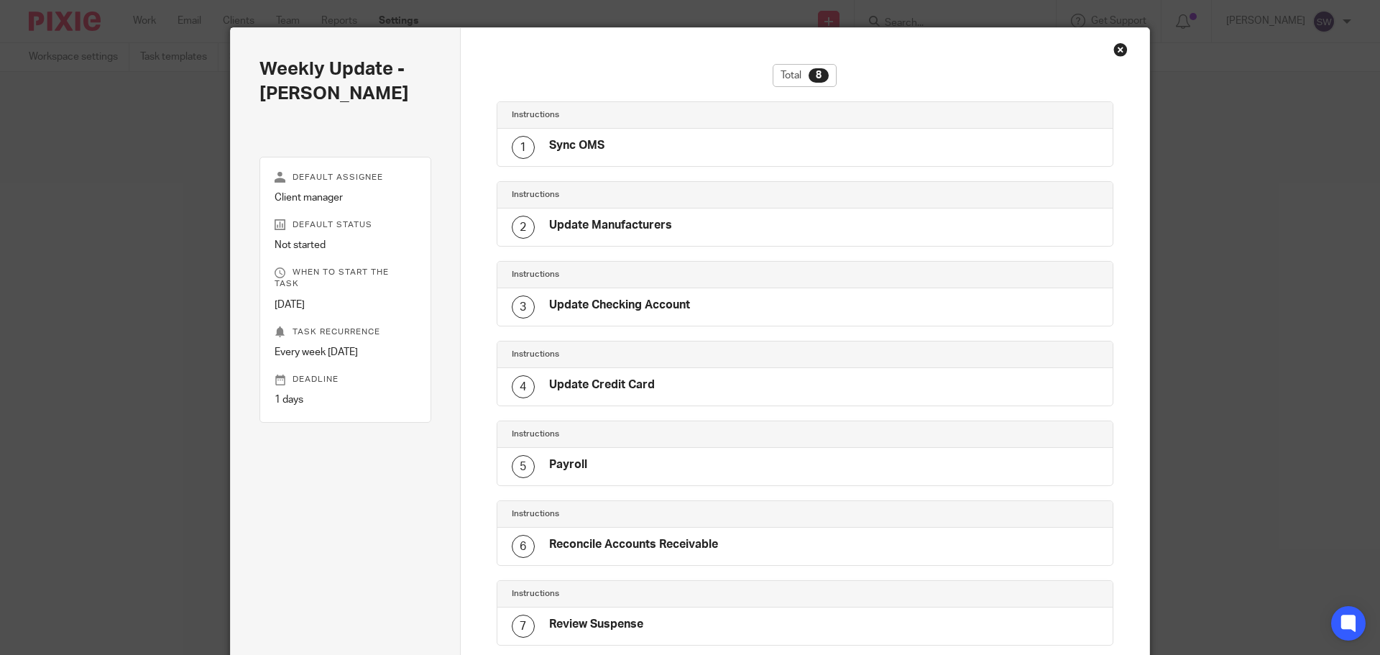
scroll to position [246, 0]
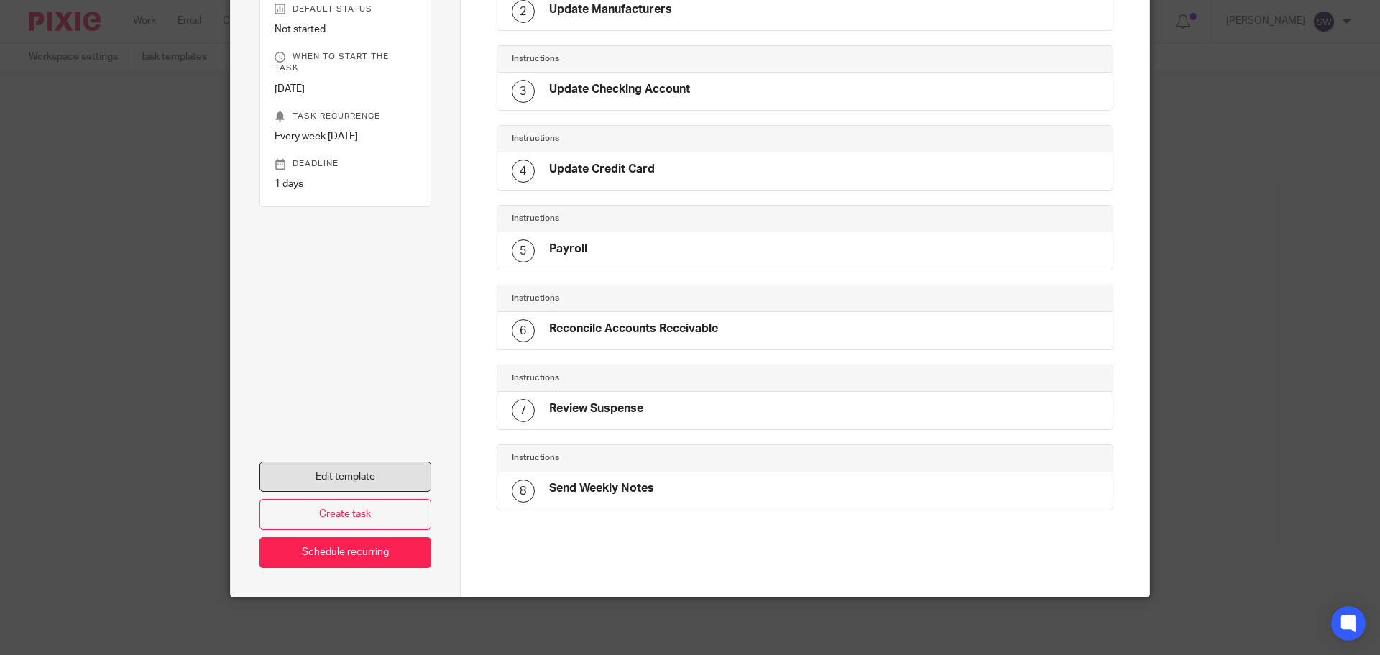
click at [368, 471] on link "Edit template" at bounding box center [346, 477] width 172 height 31
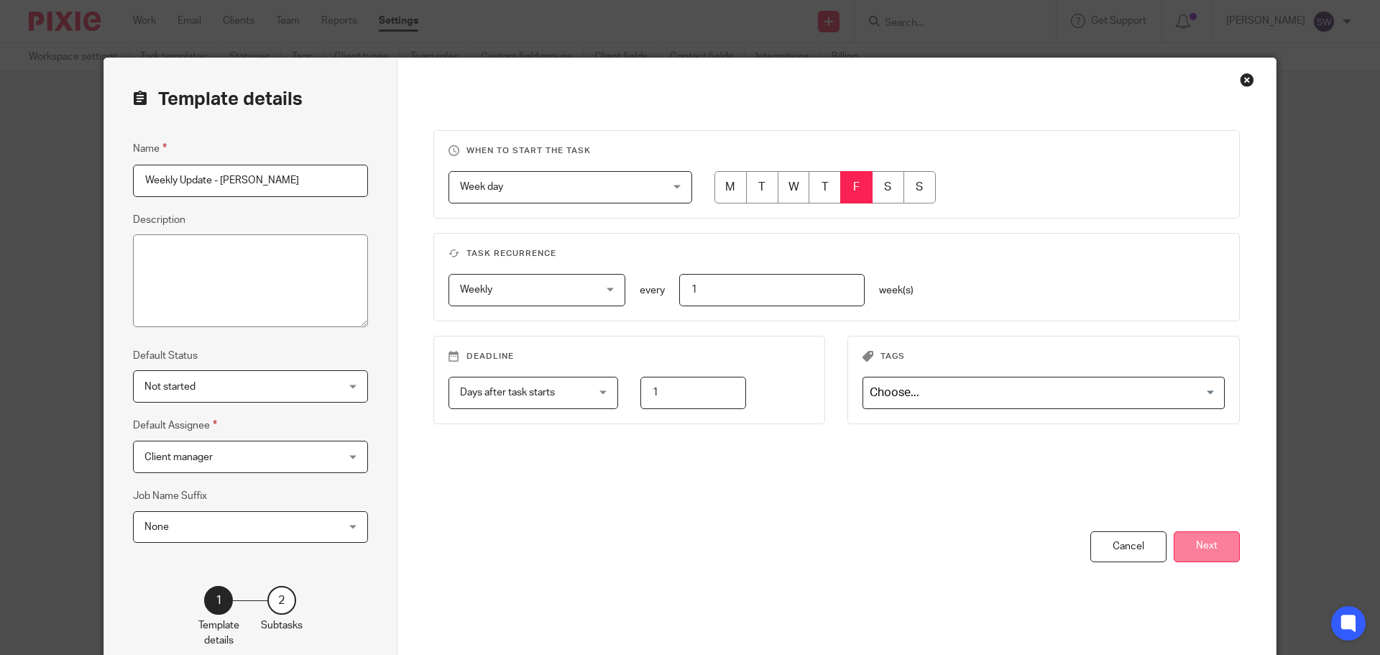
click at [1204, 542] on button "Next" at bounding box center [1207, 546] width 66 height 31
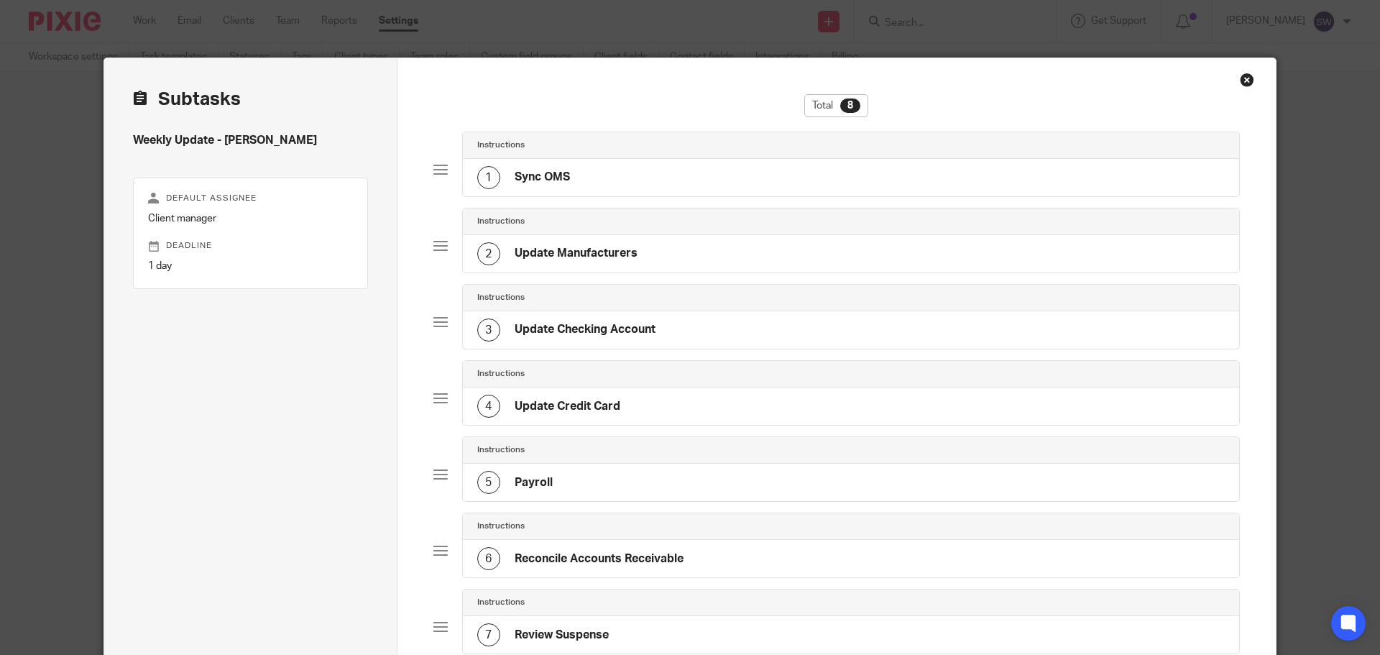
click at [692, 175] on div "1 Sync OMS" at bounding box center [851, 177] width 777 height 37
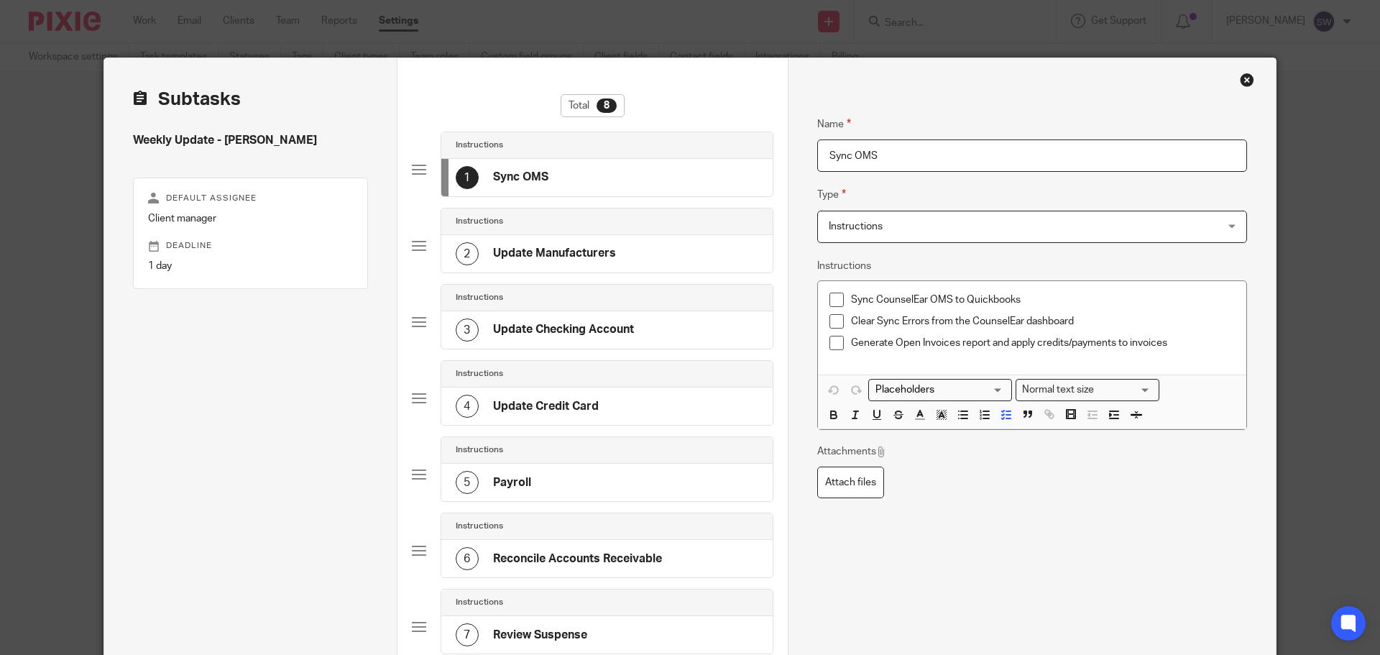
click at [576, 252] on h4 "Update Manufacturers" at bounding box center [554, 253] width 123 height 15
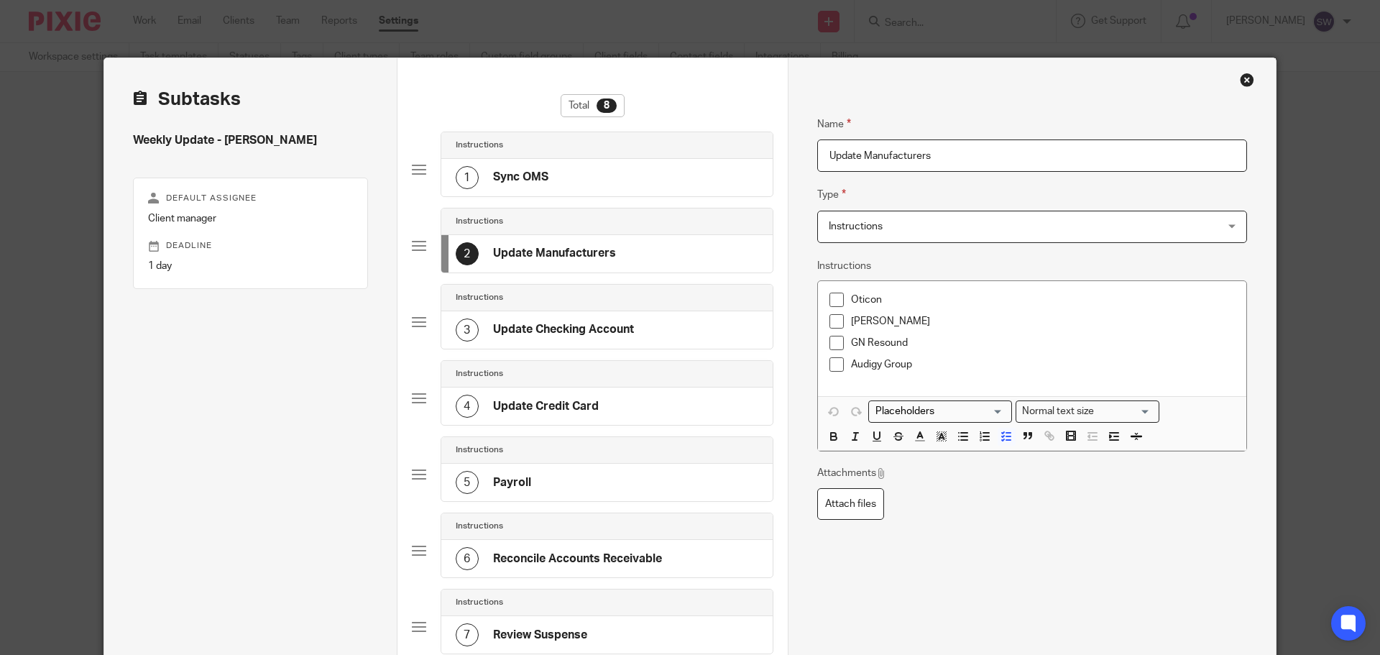
click at [614, 327] on h4 "Update Checking Account" at bounding box center [563, 329] width 141 height 15
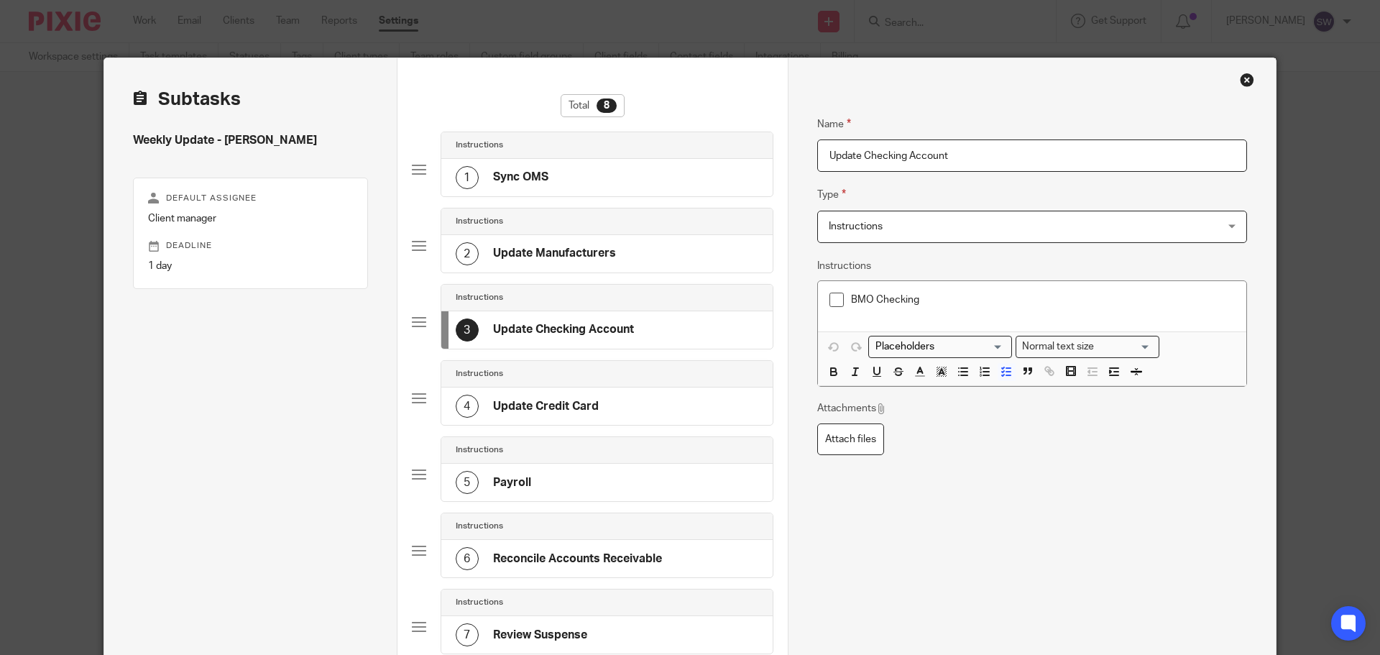
click at [659, 555] on div "6 Reconcile Accounts Receivable" at bounding box center [606, 558] width 331 height 37
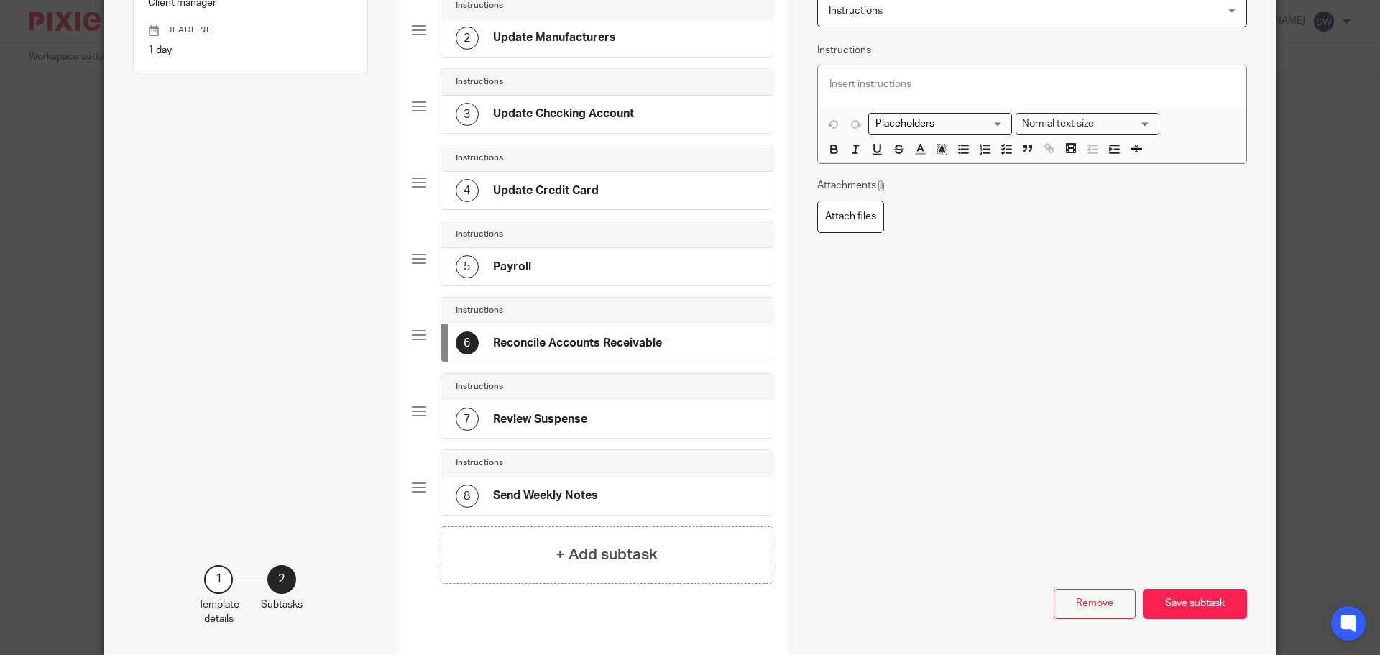
scroll to position [144, 0]
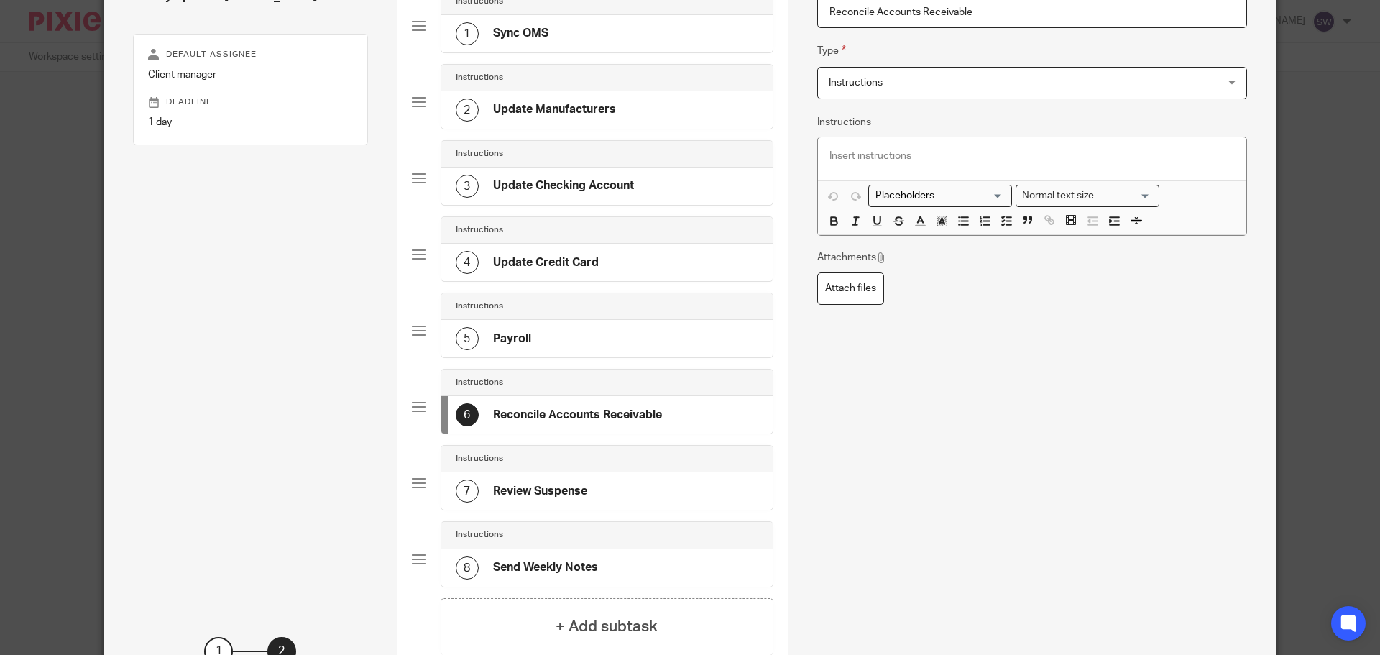
click at [569, 492] on h4 "Review Suspense" at bounding box center [540, 491] width 94 height 15
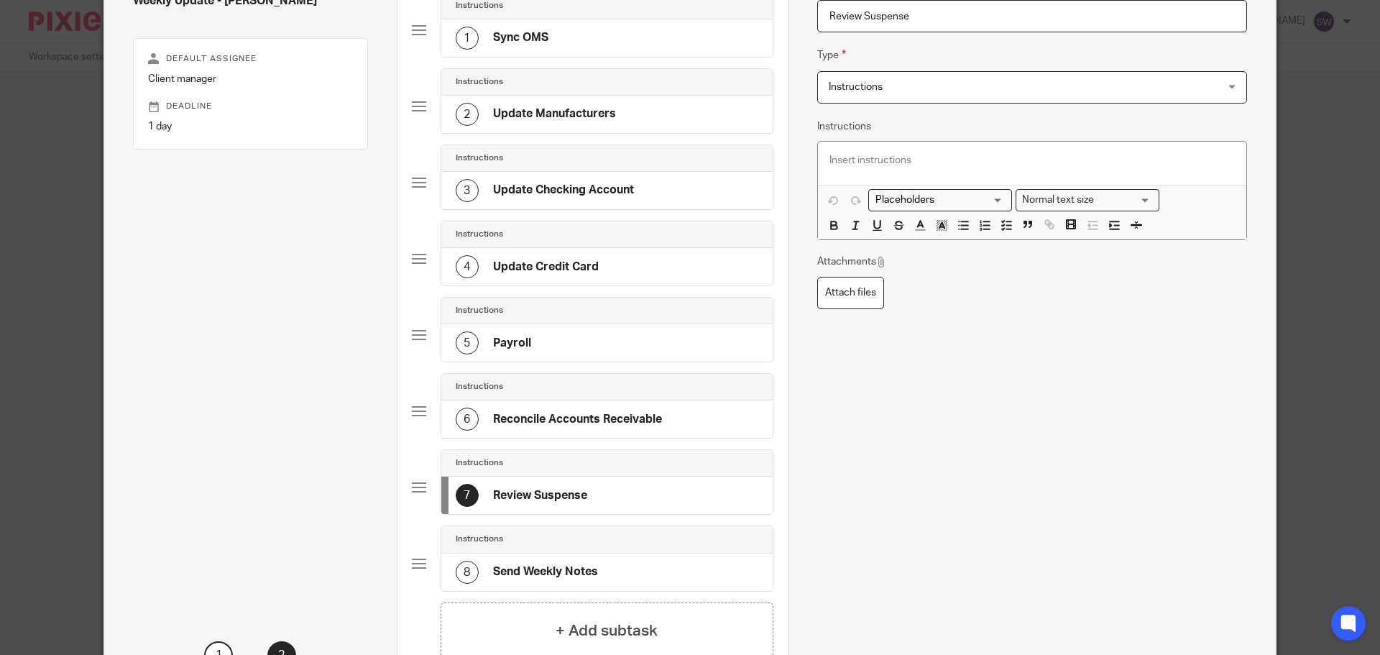
click at [574, 561] on div "8 Send Weekly Notes" at bounding box center [527, 572] width 142 height 23
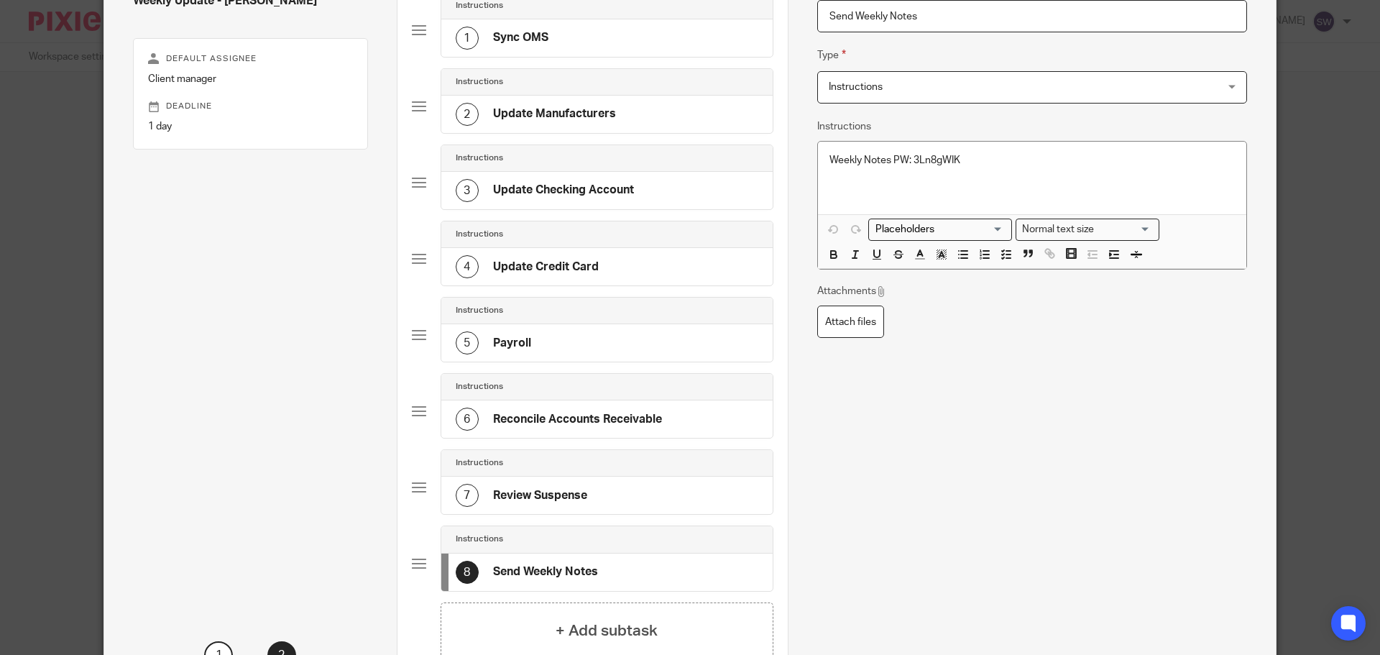
click at [944, 156] on p "Weekly Notes PW: 3Ln8gWIK" at bounding box center [1033, 160] width 406 height 14
copy p "Weekly Notes PW: 3Ln8gWIK"
drag, startPoint x: 961, startPoint y: 139, endPoint x: 968, endPoint y: 148, distance: 12.2
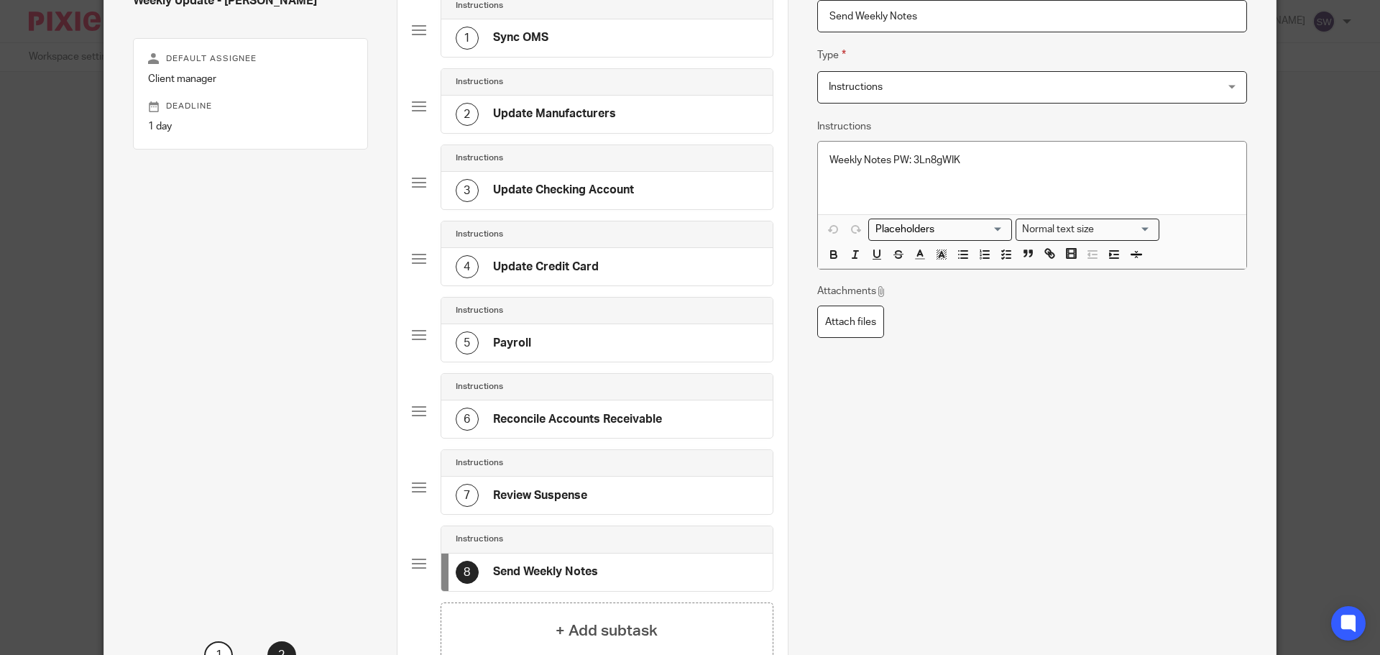
click at [962, 139] on div "Name Send Weekly Notes Type Instructions Instructions Instructions Document sig…" at bounding box center [1032, 235] width 430 height 561
drag, startPoint x: 978, startPoint y: 160, endPoint x: 909, endPoint y: 159, distance: 69.0
click at [909, 159] on p "Weekly Notes PW: 3Ln8gWIK" at bounding box center [1033, 160] width 406 height 14
copy p "3Ln8gWIK"
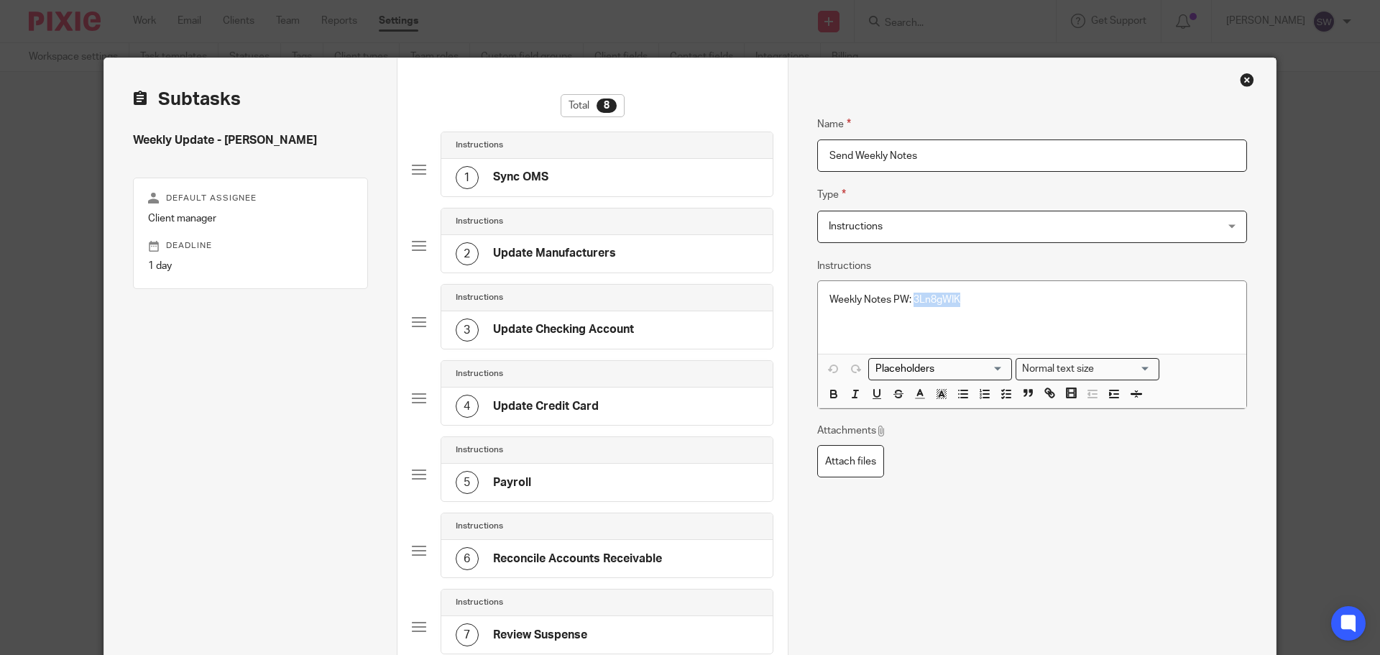
click at [1241, 80] on div "Close this dialog window" at bounding box center [1247, 80] width 14 height 14
